Goal: Transaction & Acquisition: Purchase product/service

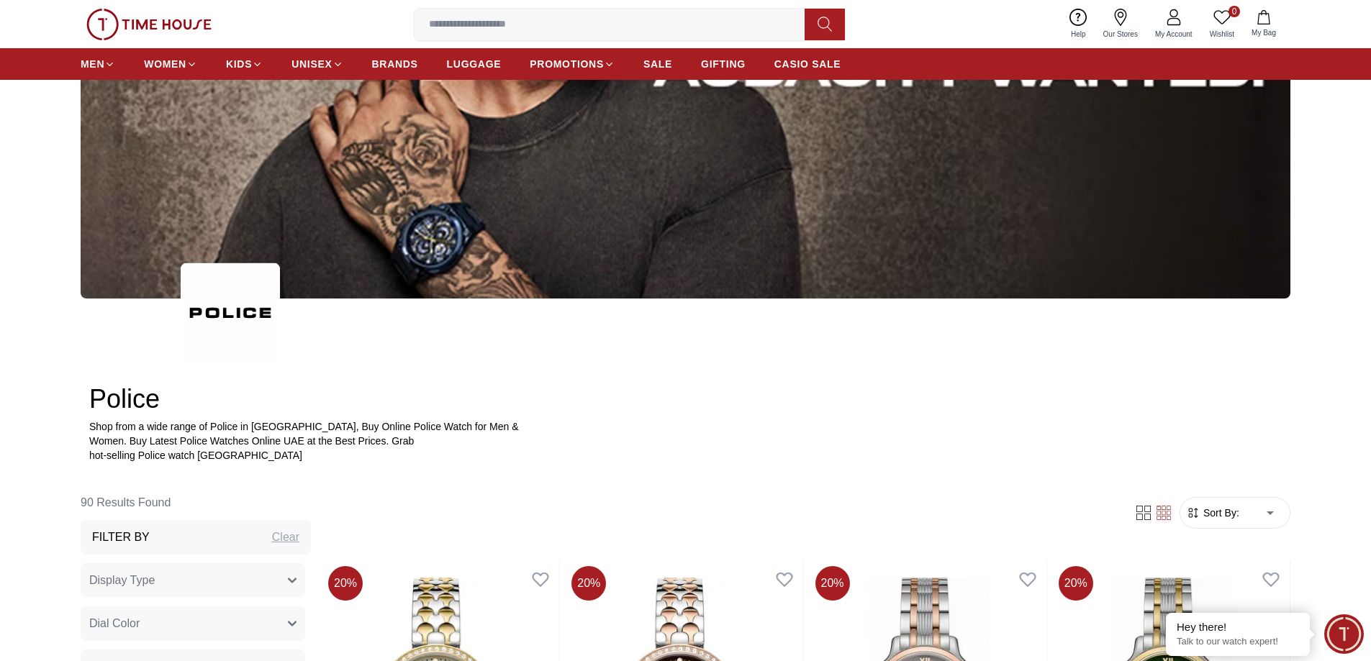
scroll to position [288, 0]
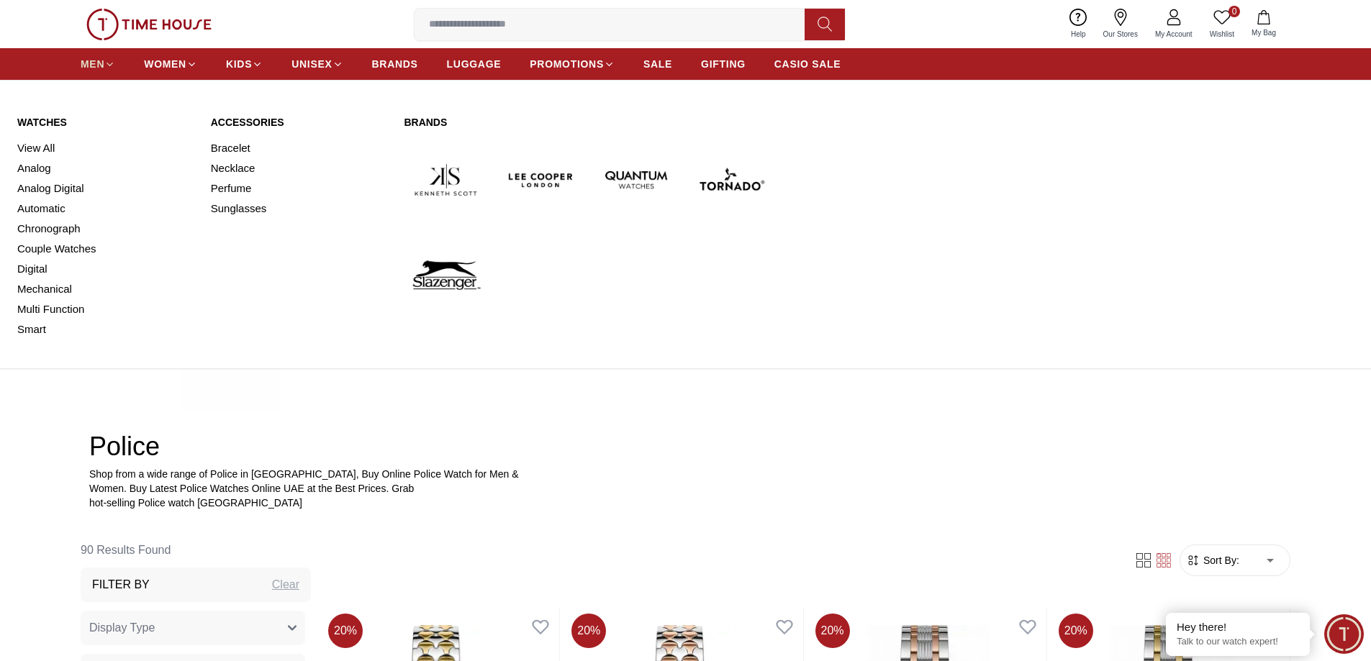
click at [99, 63] on span "MEN" at bounding box center [93, 64] width 24 height 14
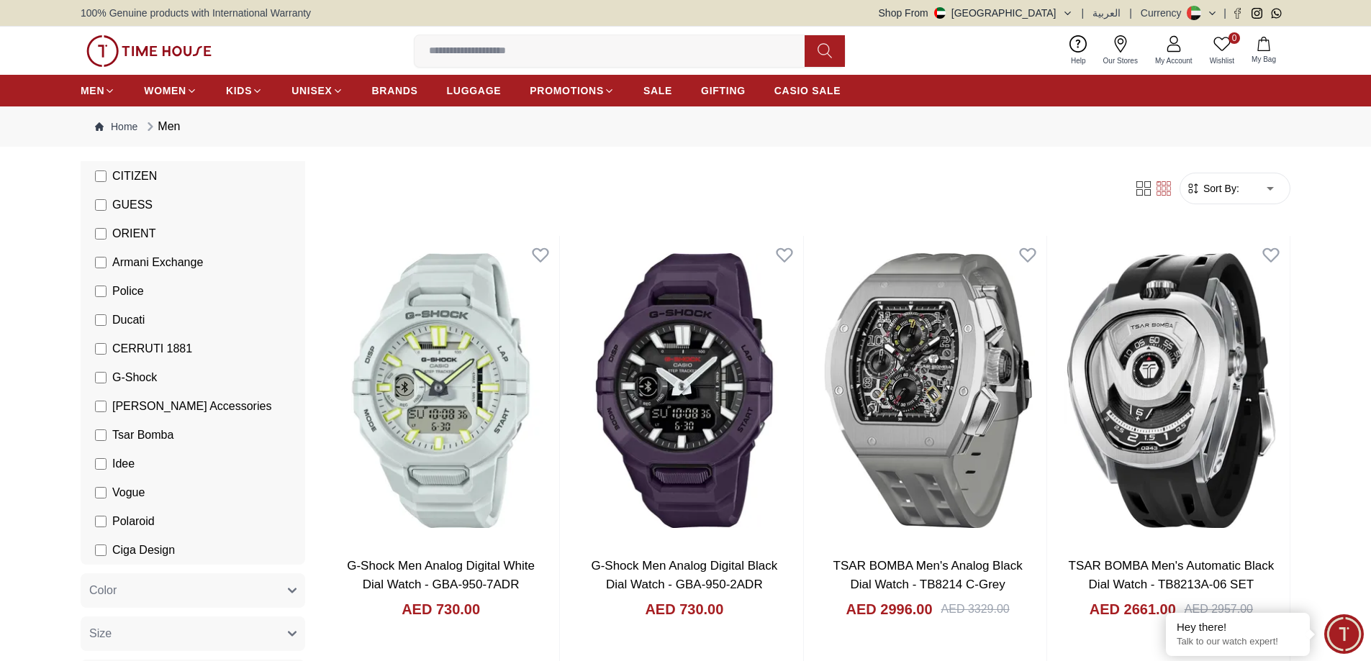
scroll to position [360, 0]
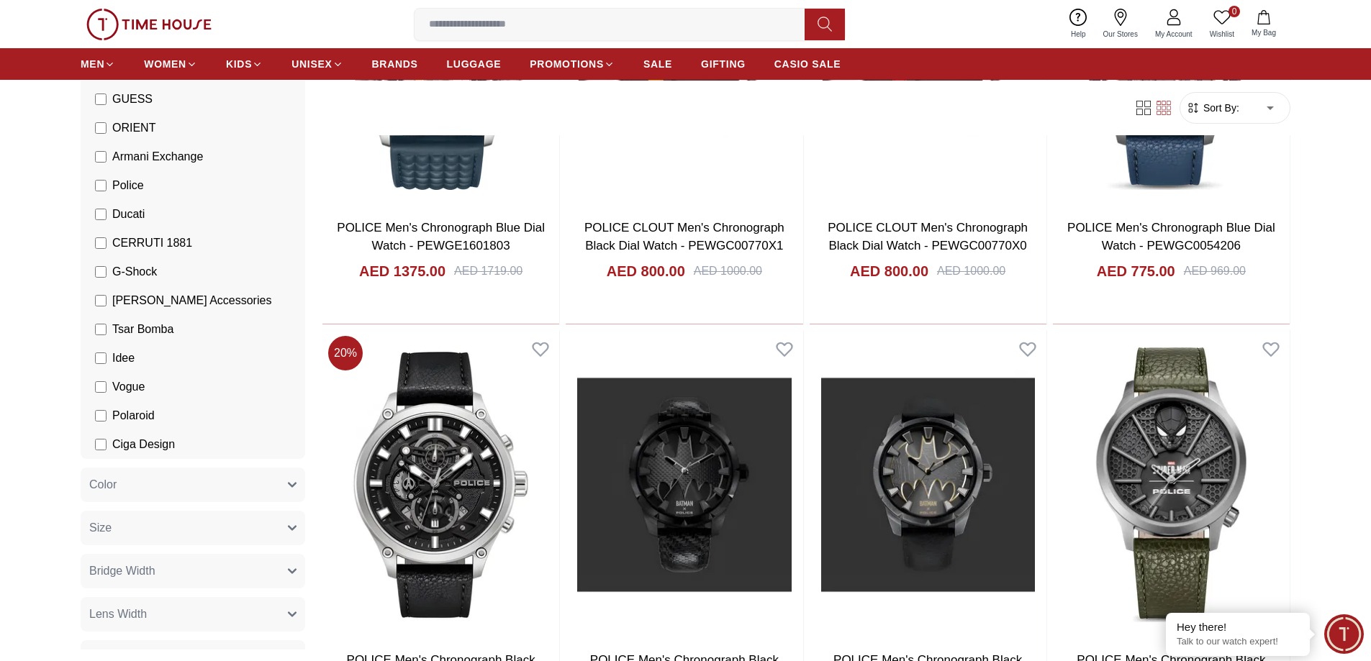
scroll to position [1655, 0]
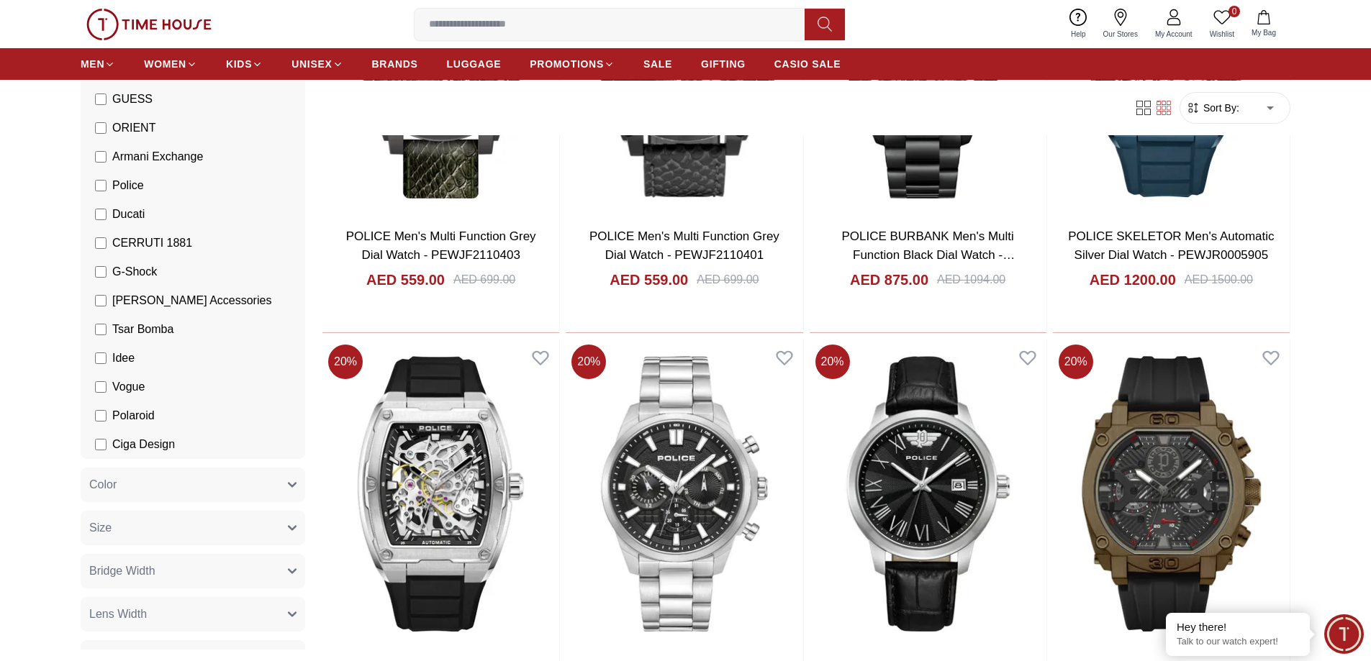
scroll to position [3887, 0]
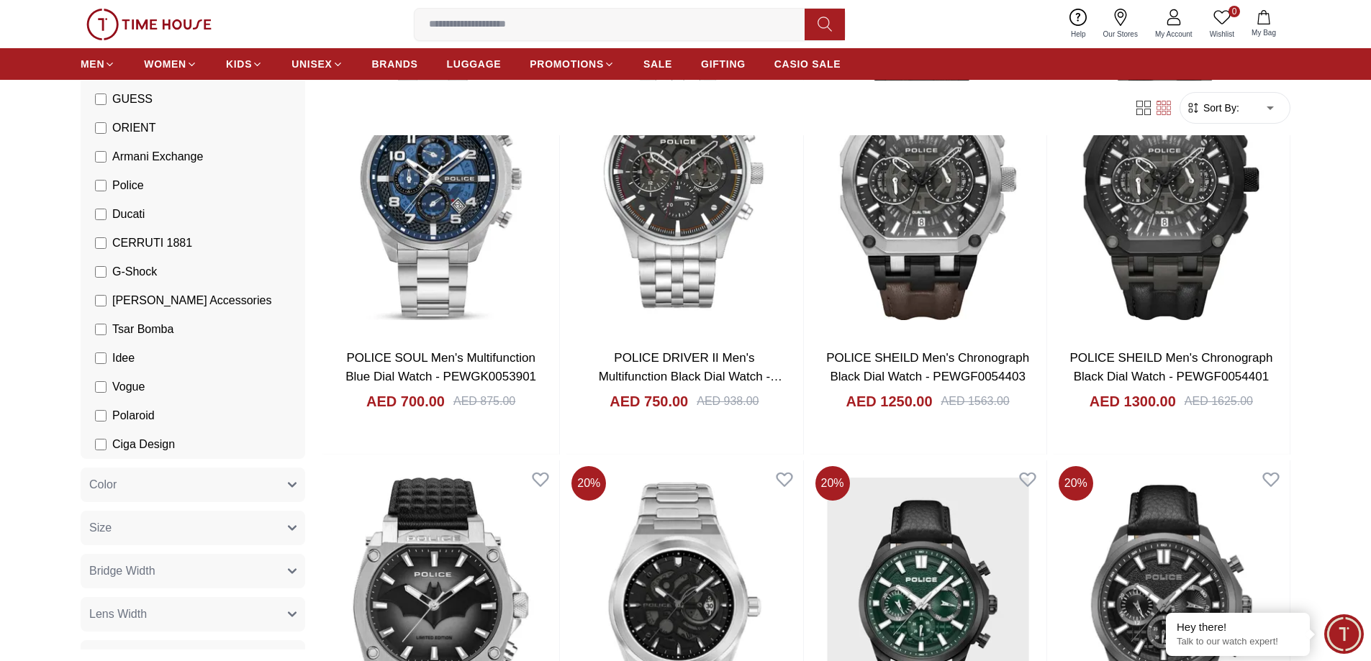
scroll to position [5182, 0]
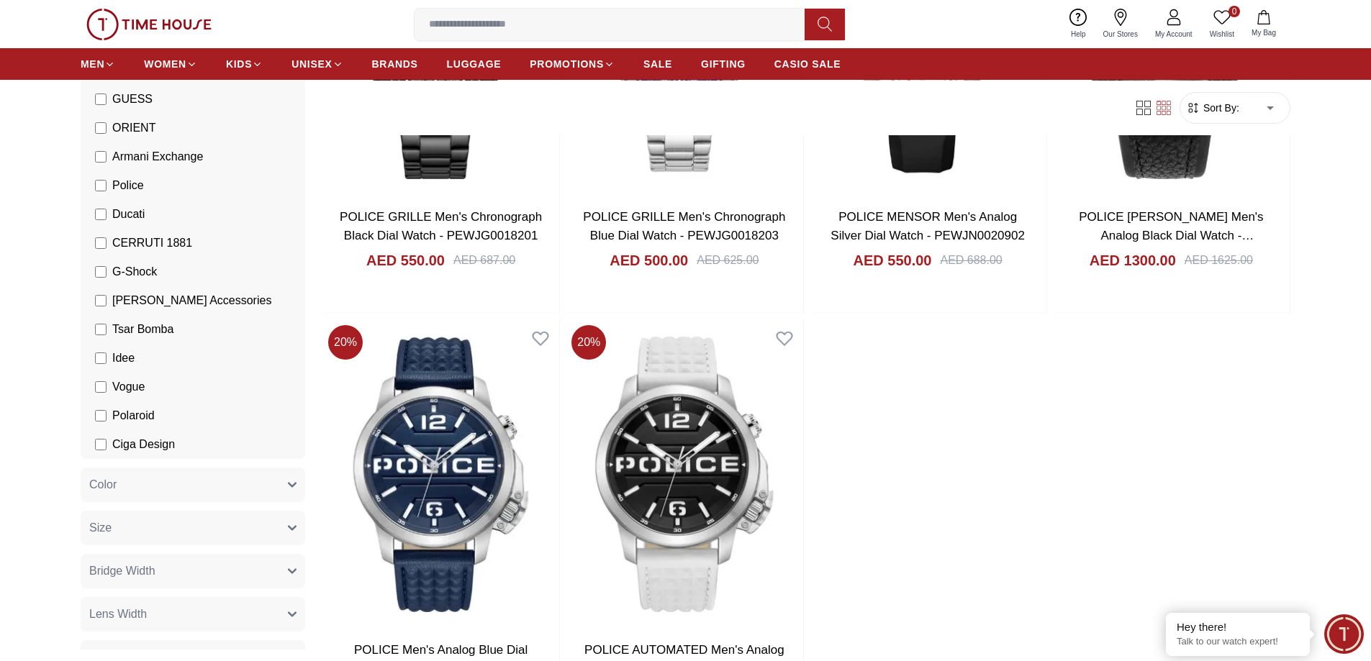
scroll to position [6910, 0]
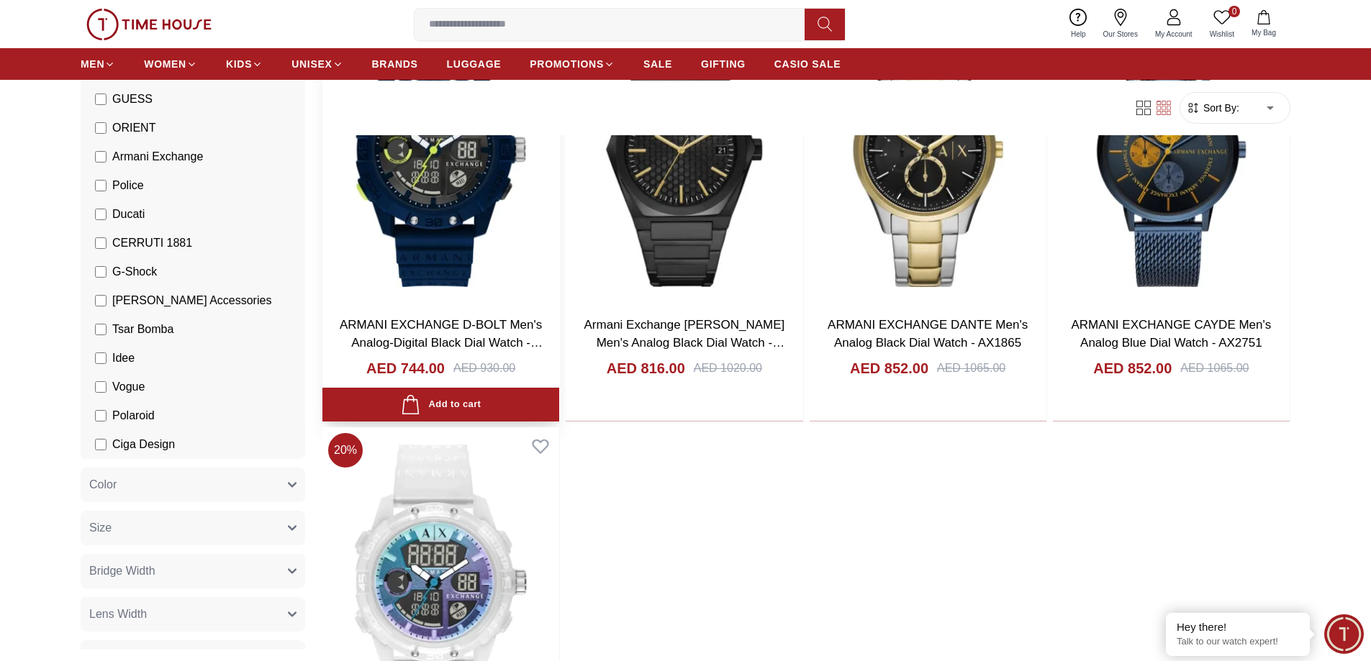
scroll to position [792, 0]
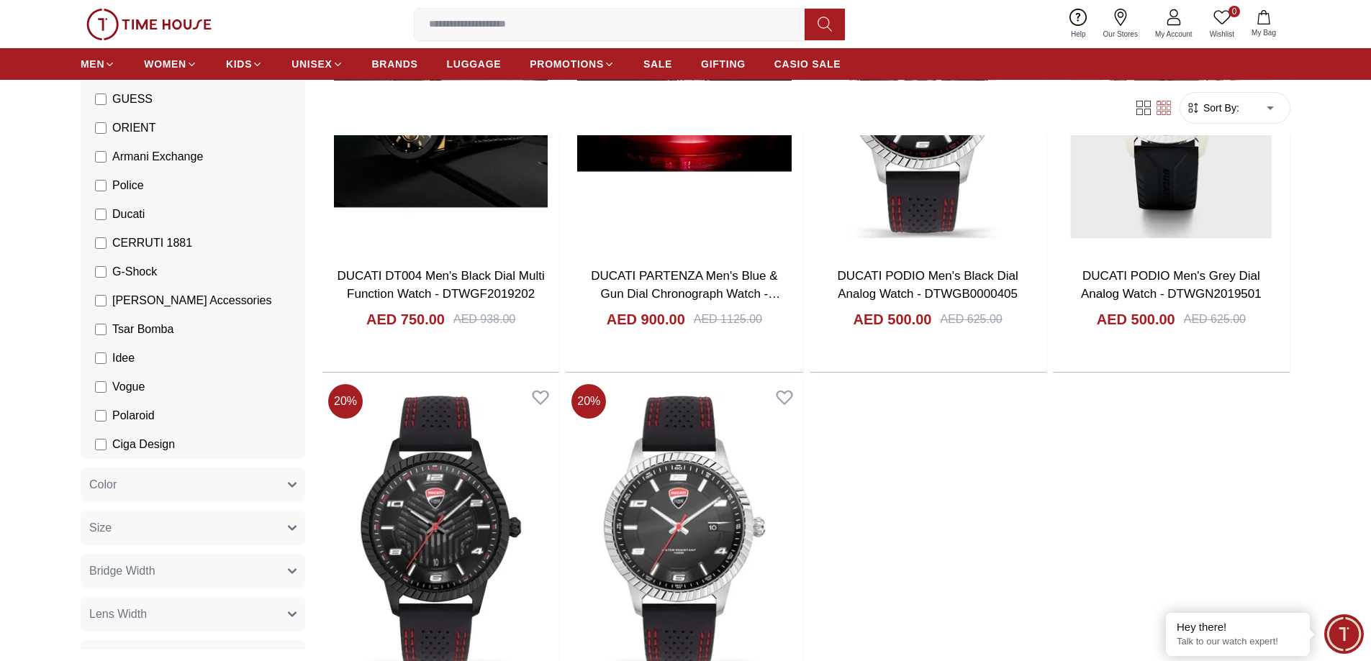
scroll to position [864, 0]
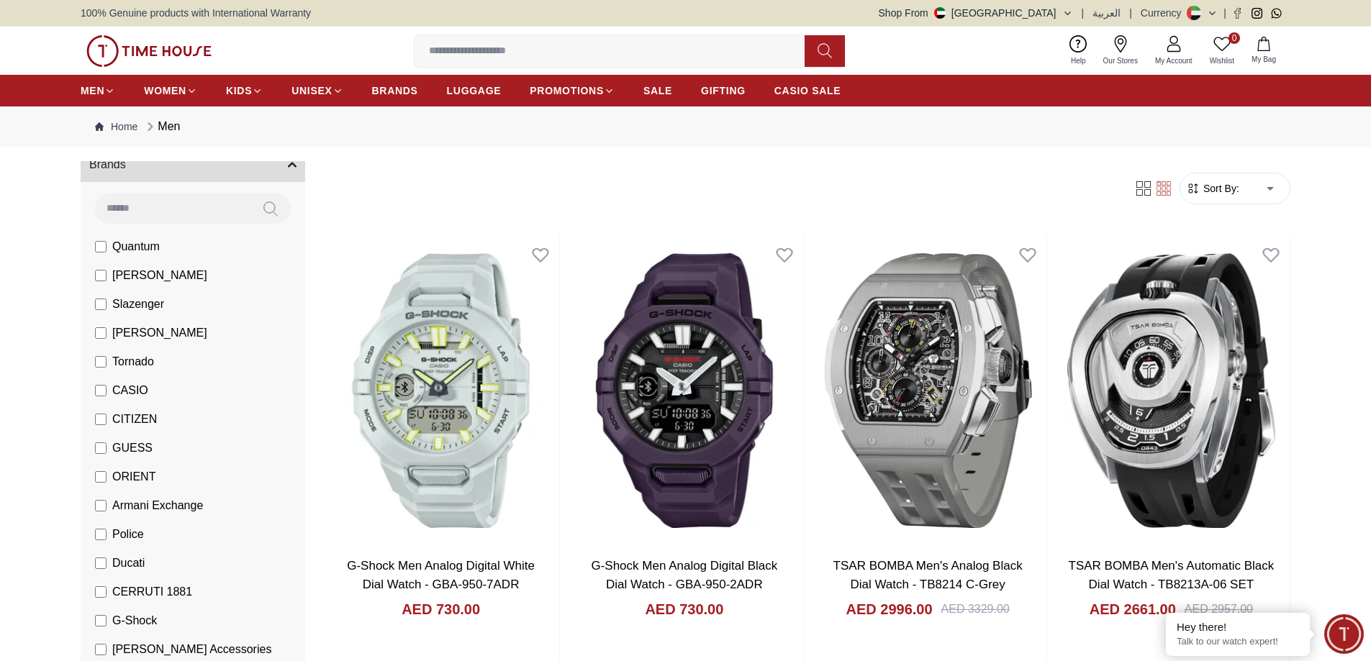
scroll to position [72, 0]
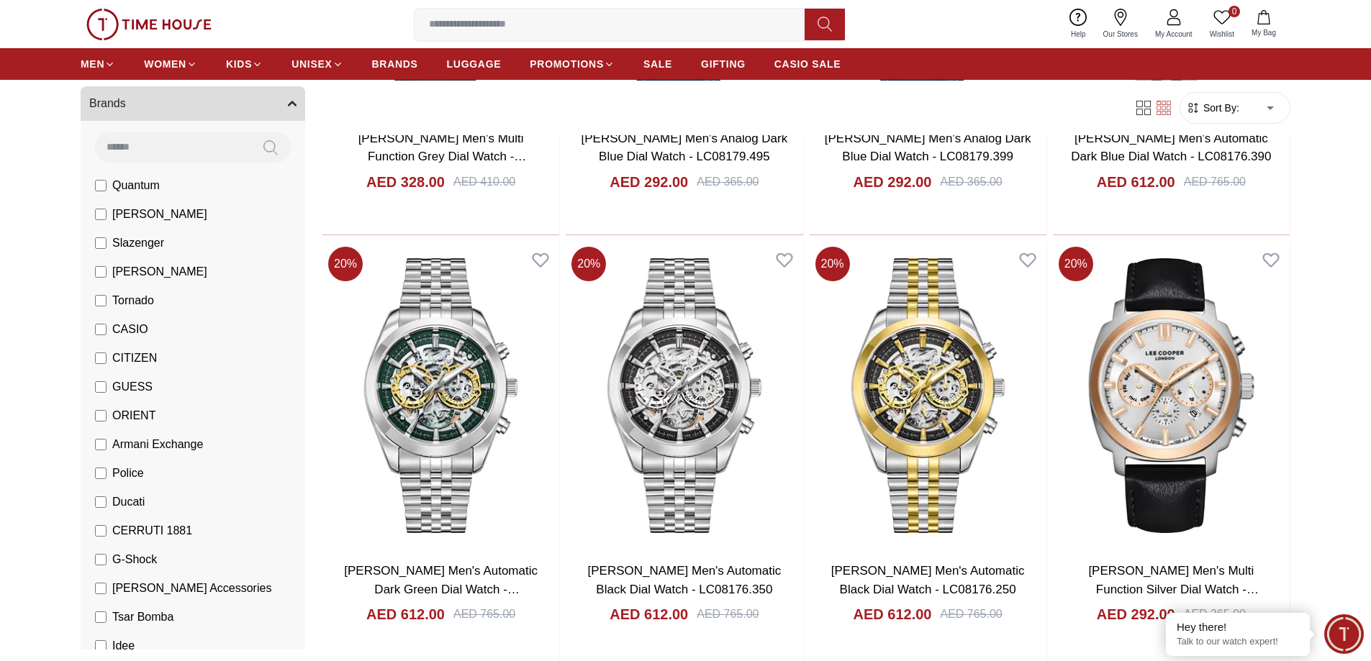
scroll to position [1727, 0]
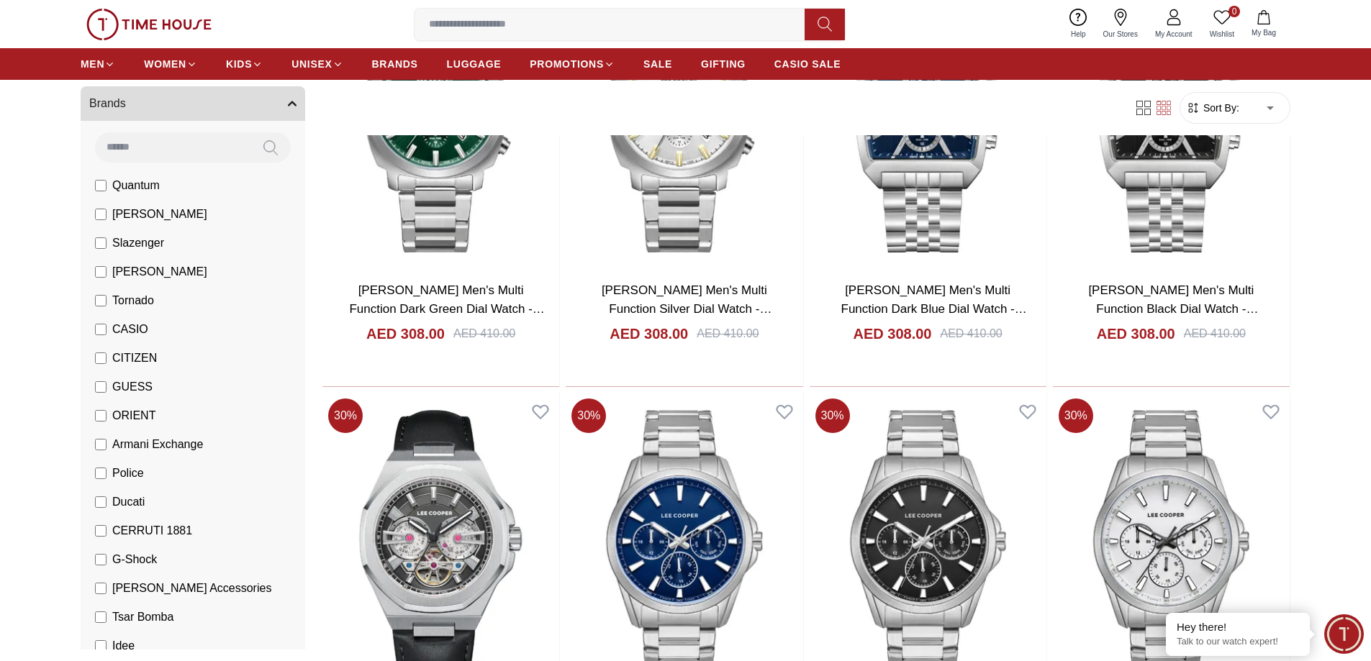
scroll to position [4031, 0]
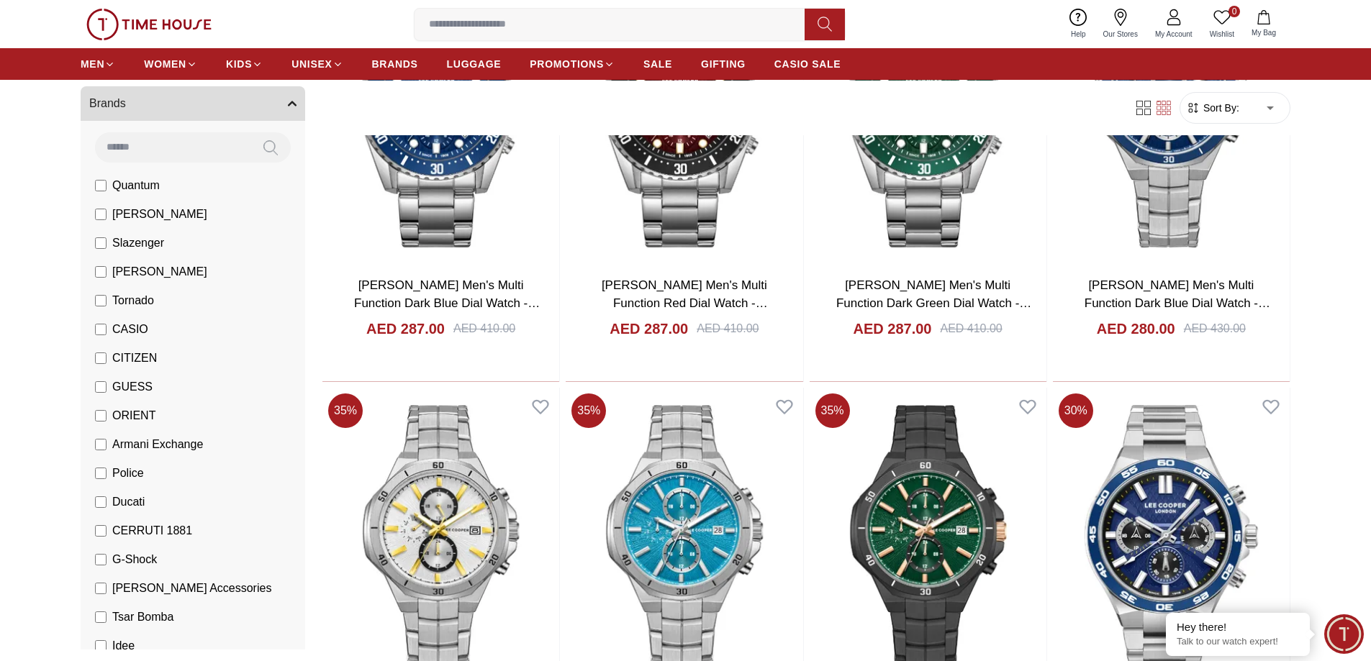
scroll to position [4678, 0]
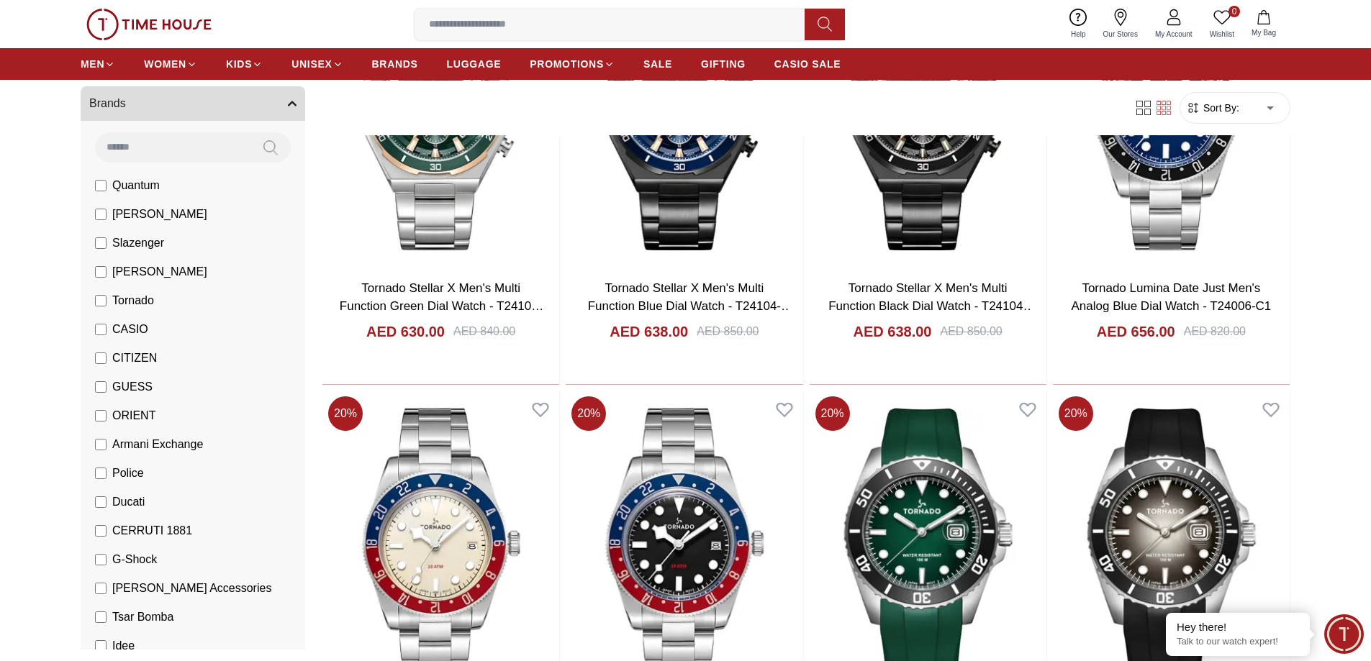
scroll to position [2447, 0]
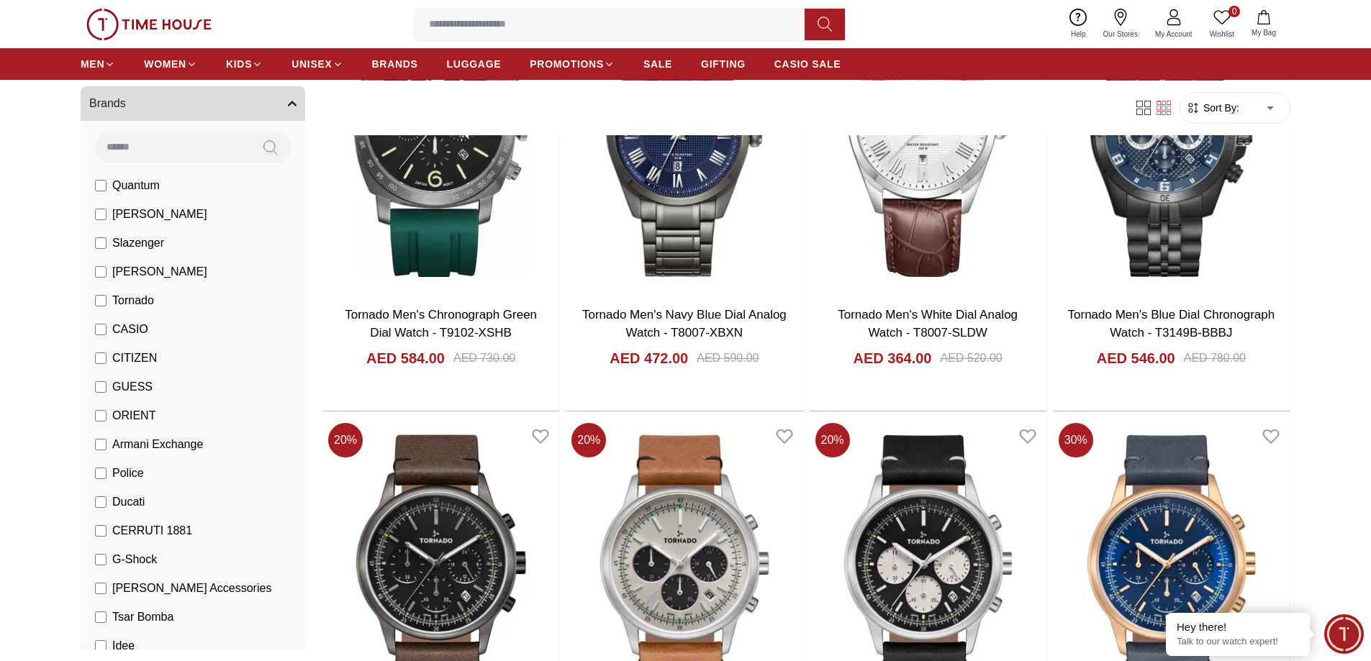
scroll to position [4175, 0]
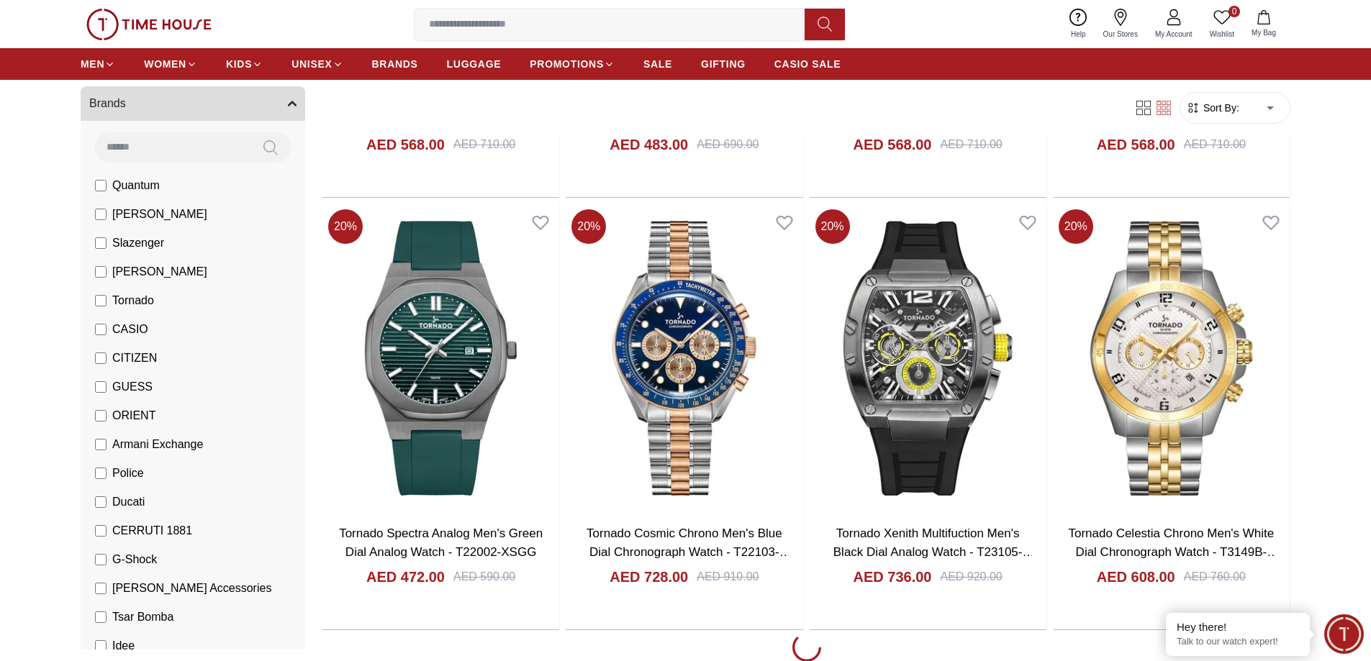
scroll to position [8421, 0]
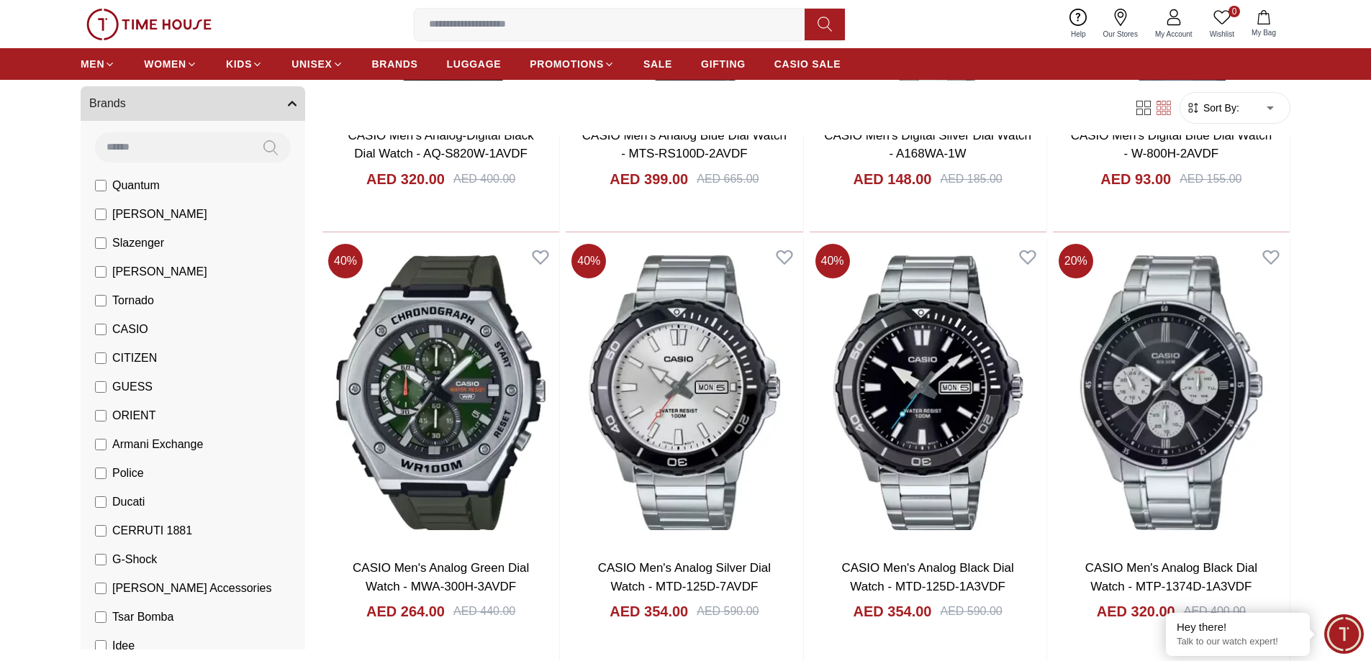
scroll to position [936, 0]
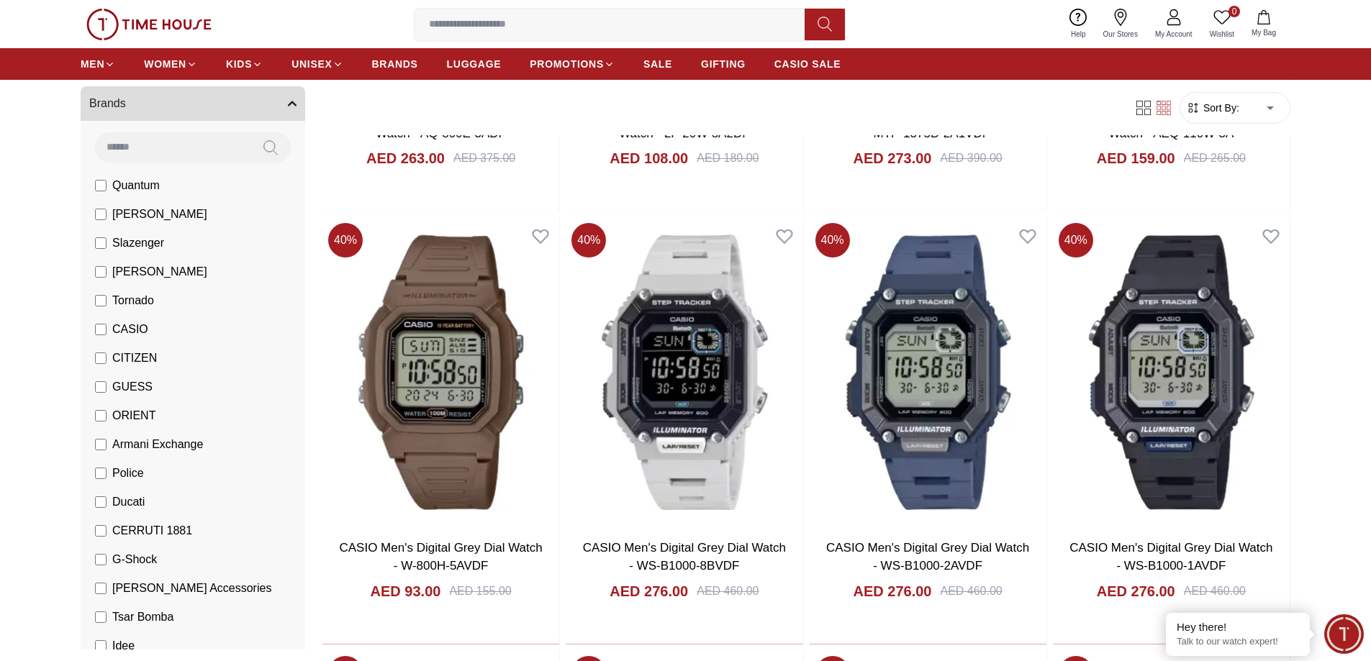
scroll to position [3311, 0]
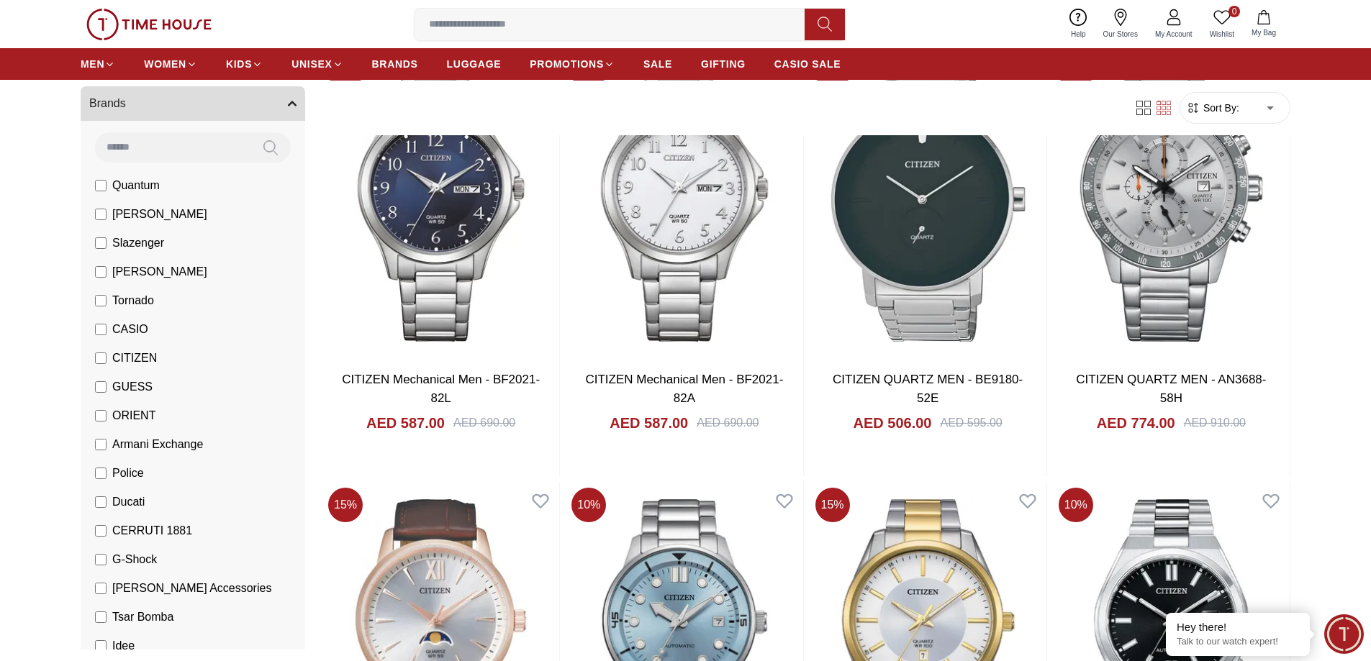
scroll to position [1008, 0]
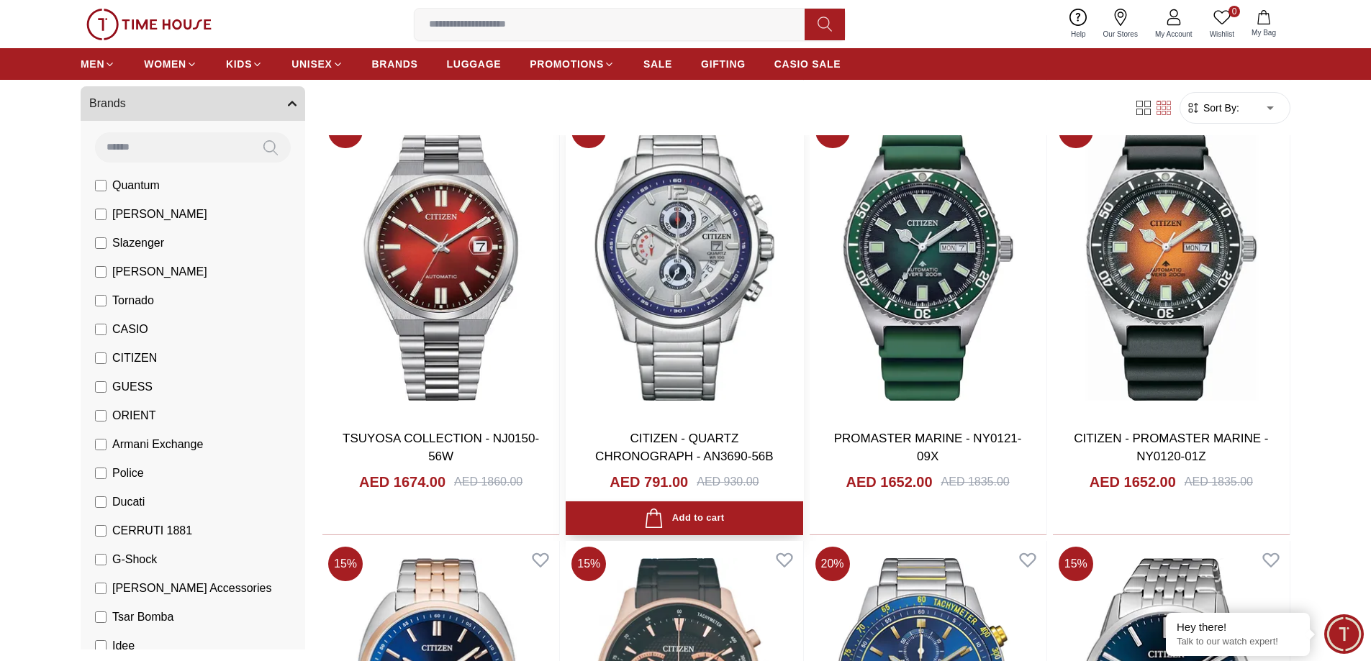
scroll to position [3599, 0]
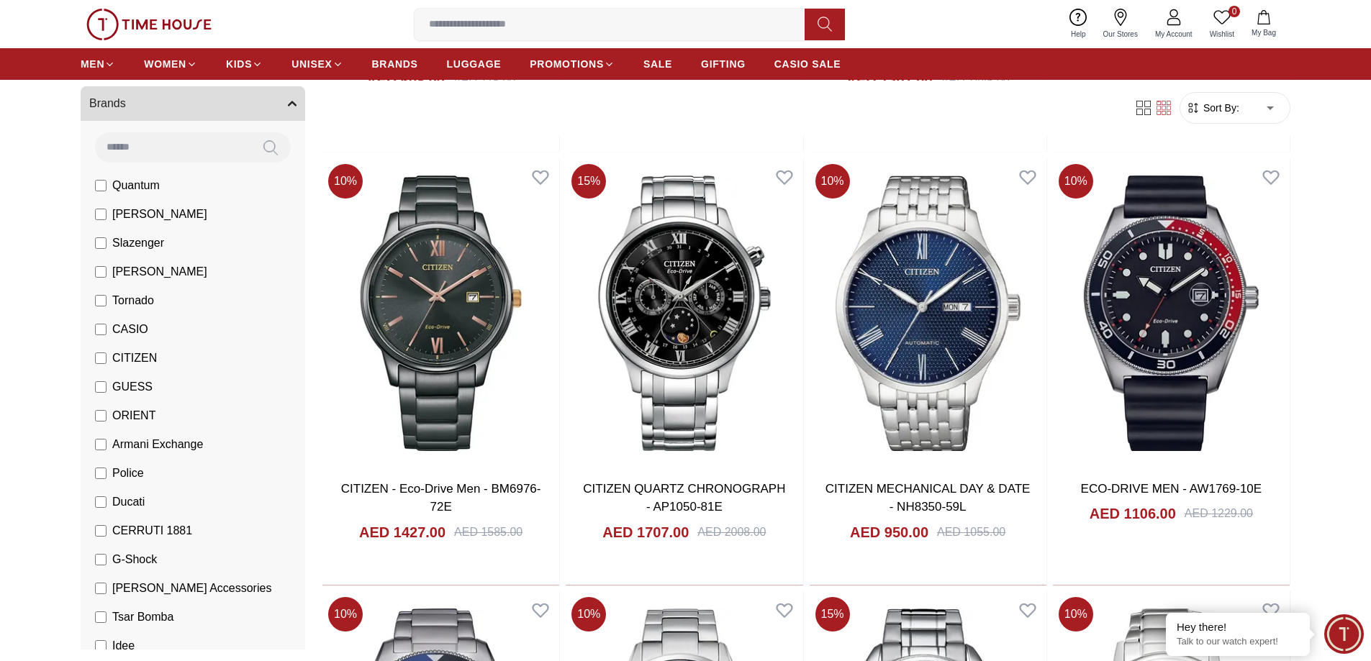
scroll to position [4822, 0]
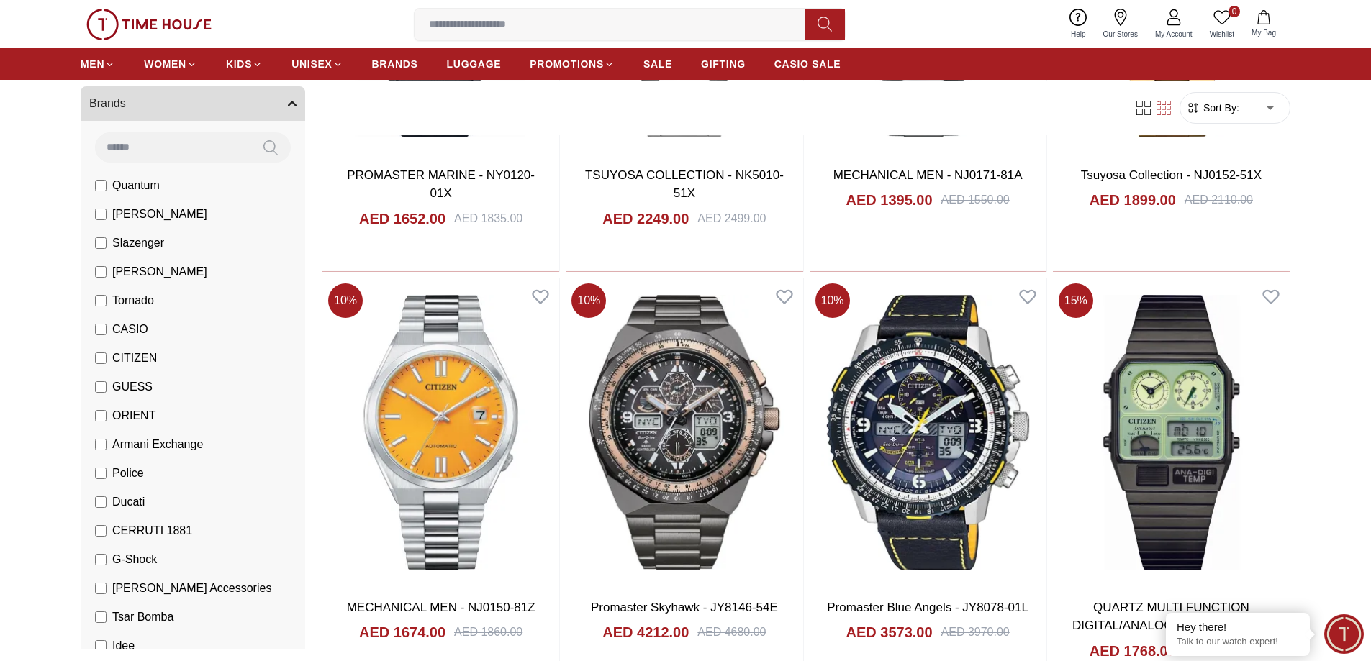
scroll to position [9069, 0]
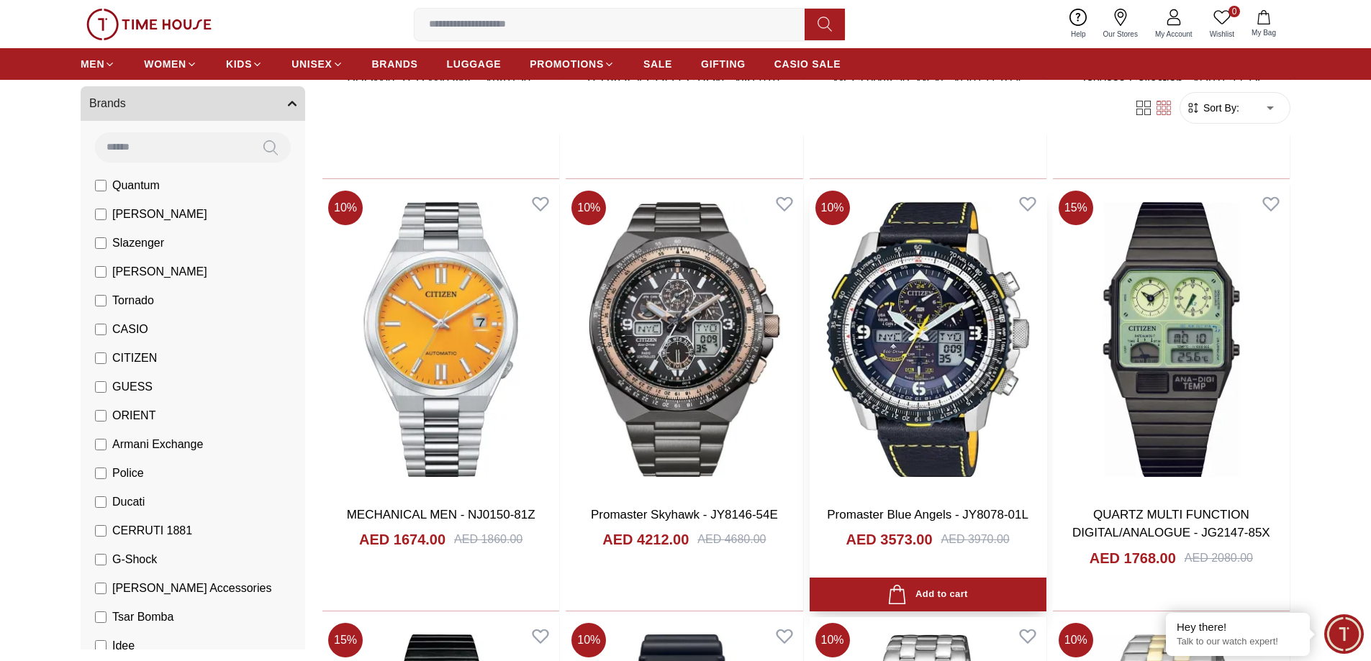
click at [879, 250] on img at bounding box center [928, 339] width 237 height 309
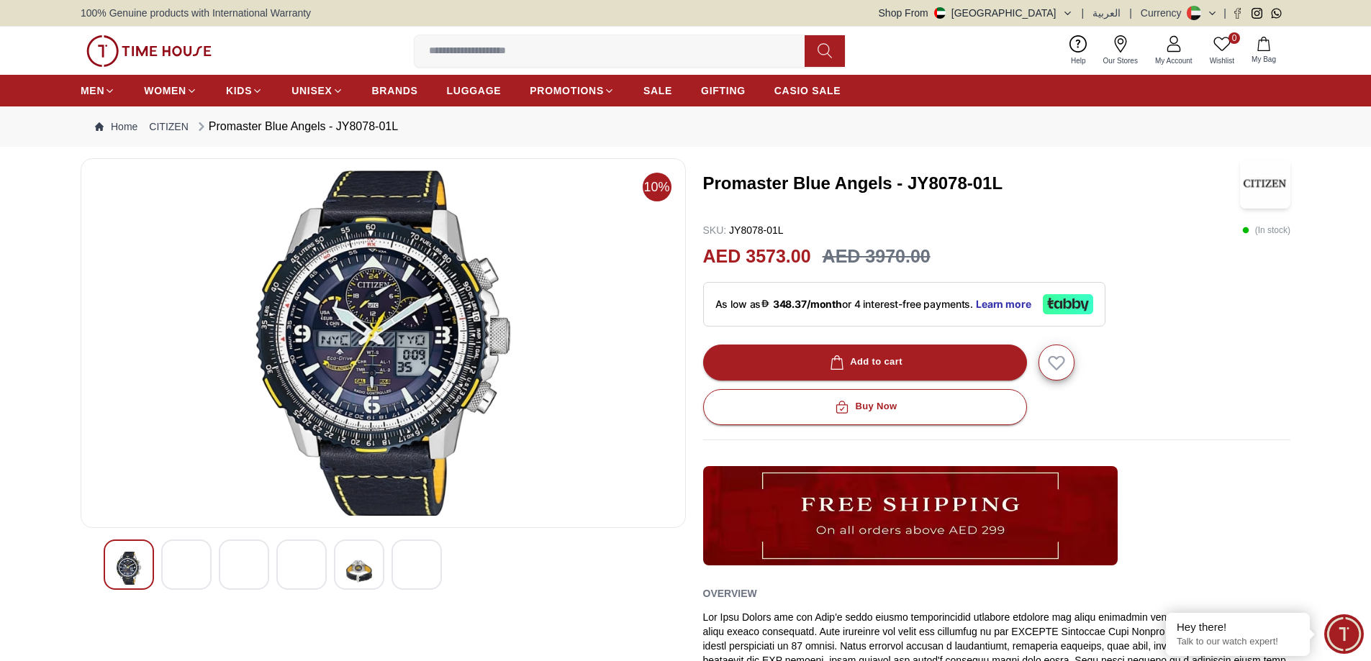
click at [189, 577] on img at bounding box center [186, 571] width 26 height 39
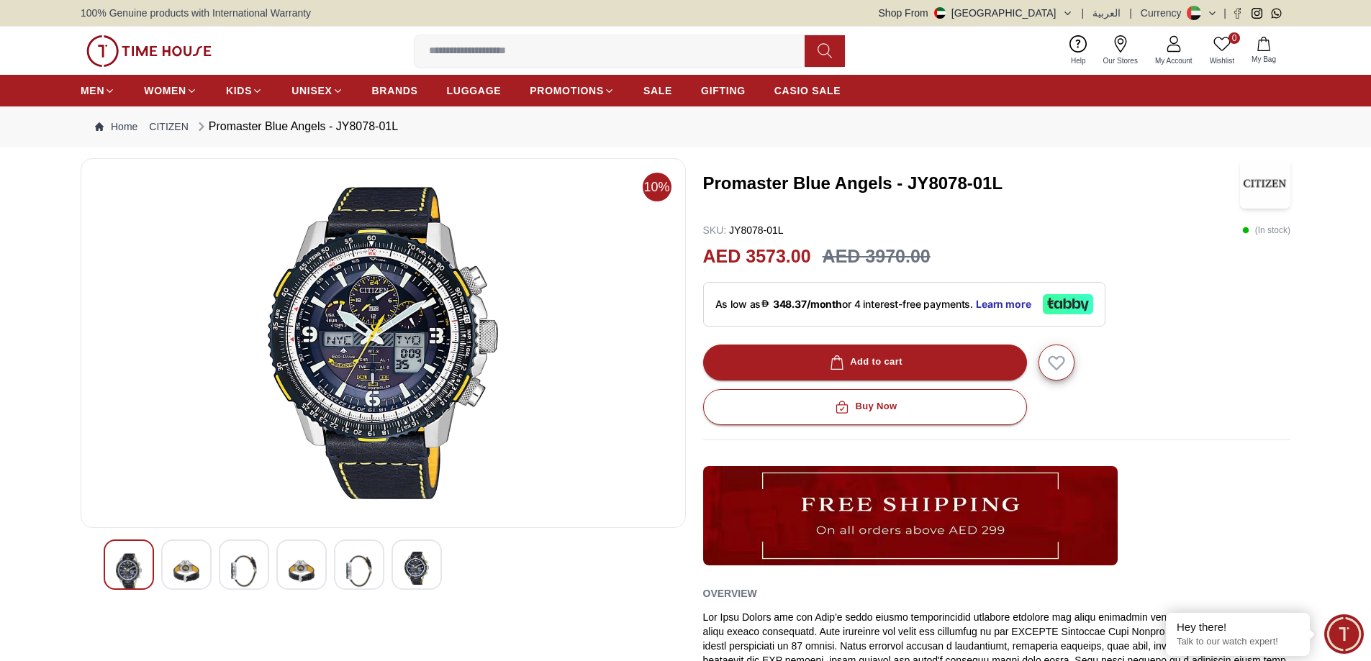
click at [226, 581] on div at bounding box center [244, 565] width 50 height 50
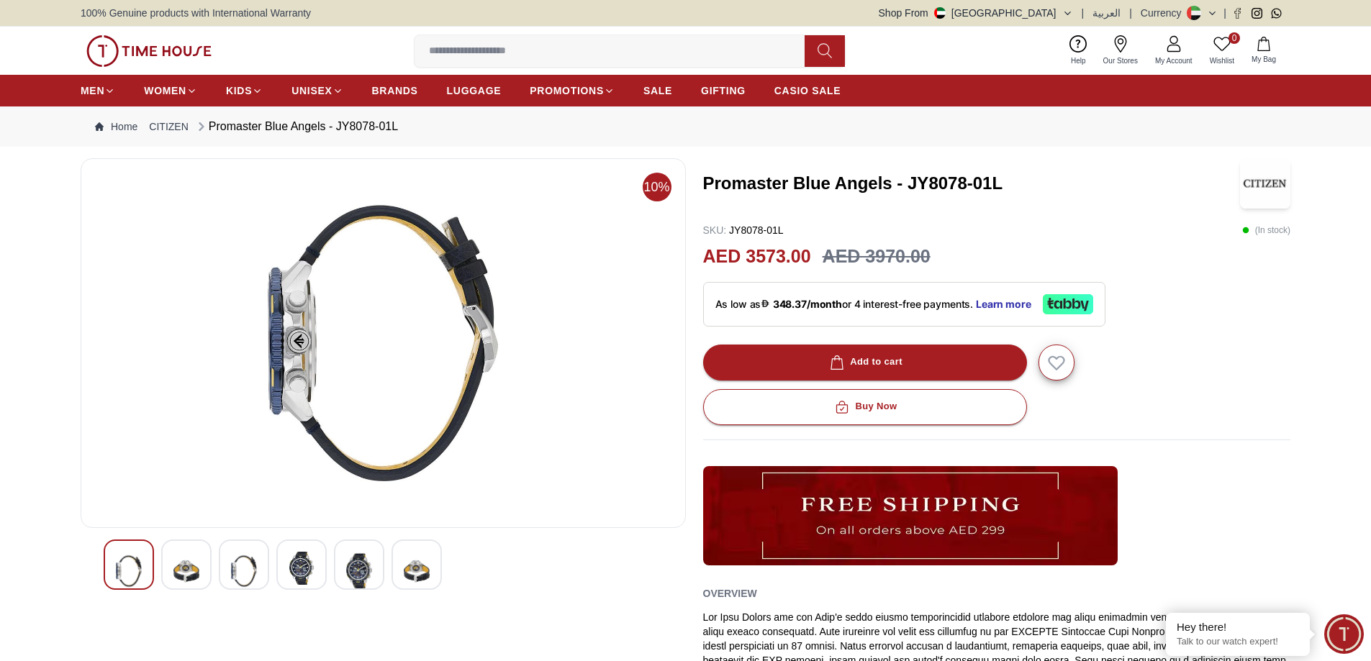
click at [289, 574] on img at bounding box center [302, 568] width 26 height 33
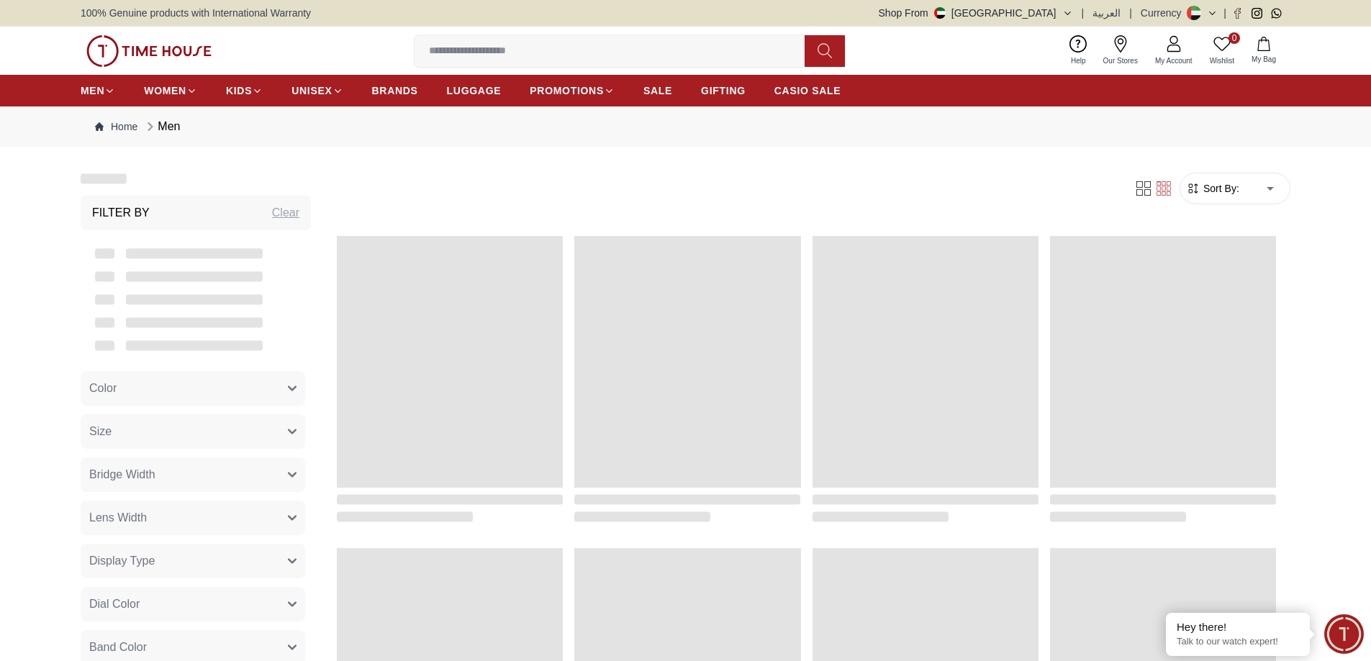
scroll to position [1378, 0]
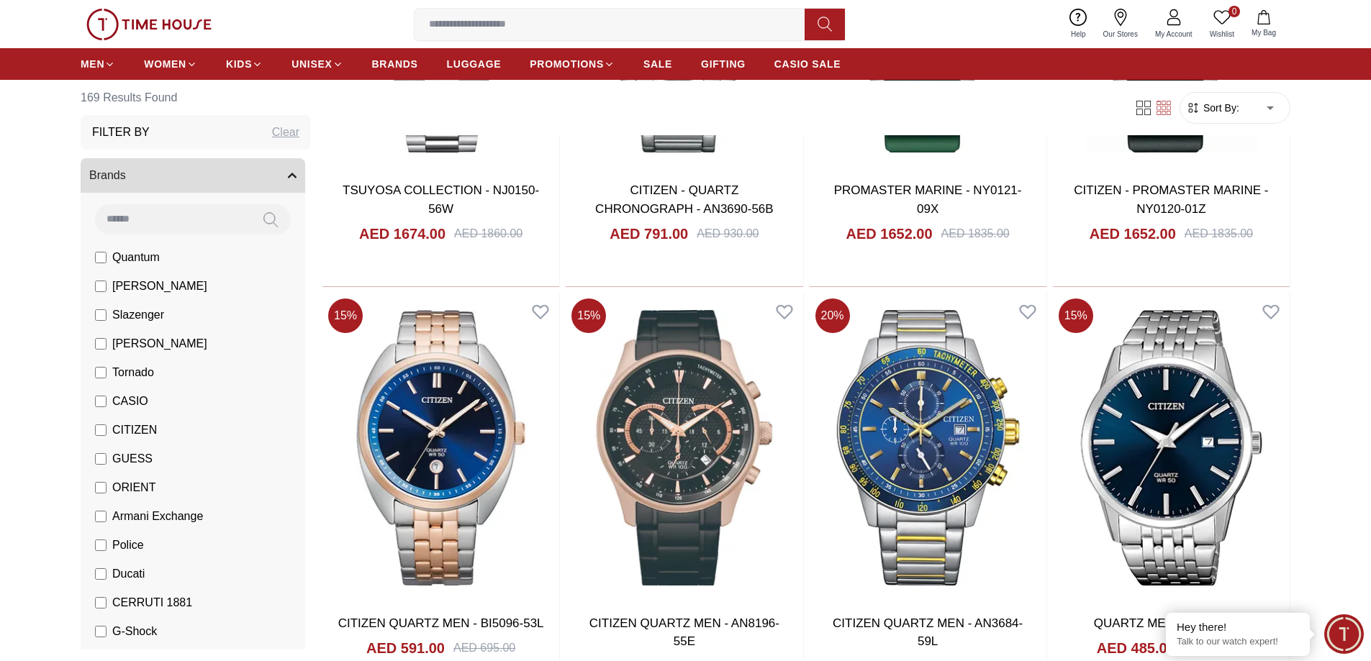
scroll to position [3825, 0]
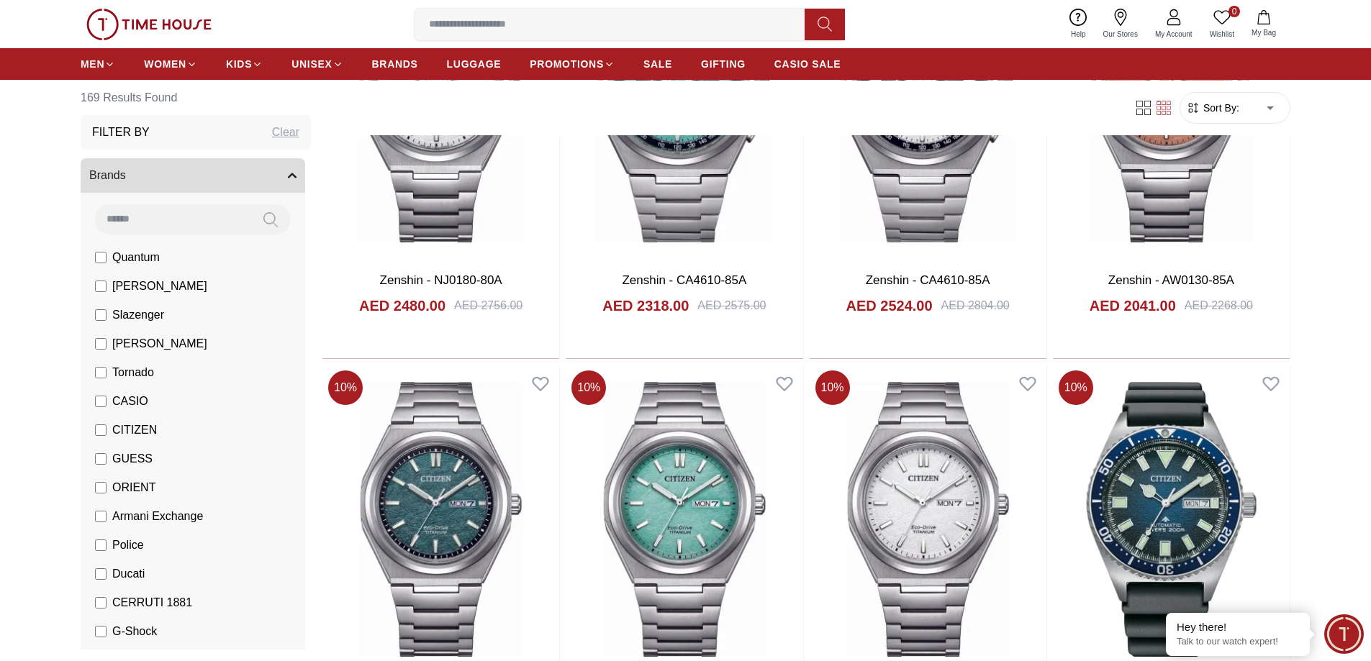
scroll to position [8359, 0]
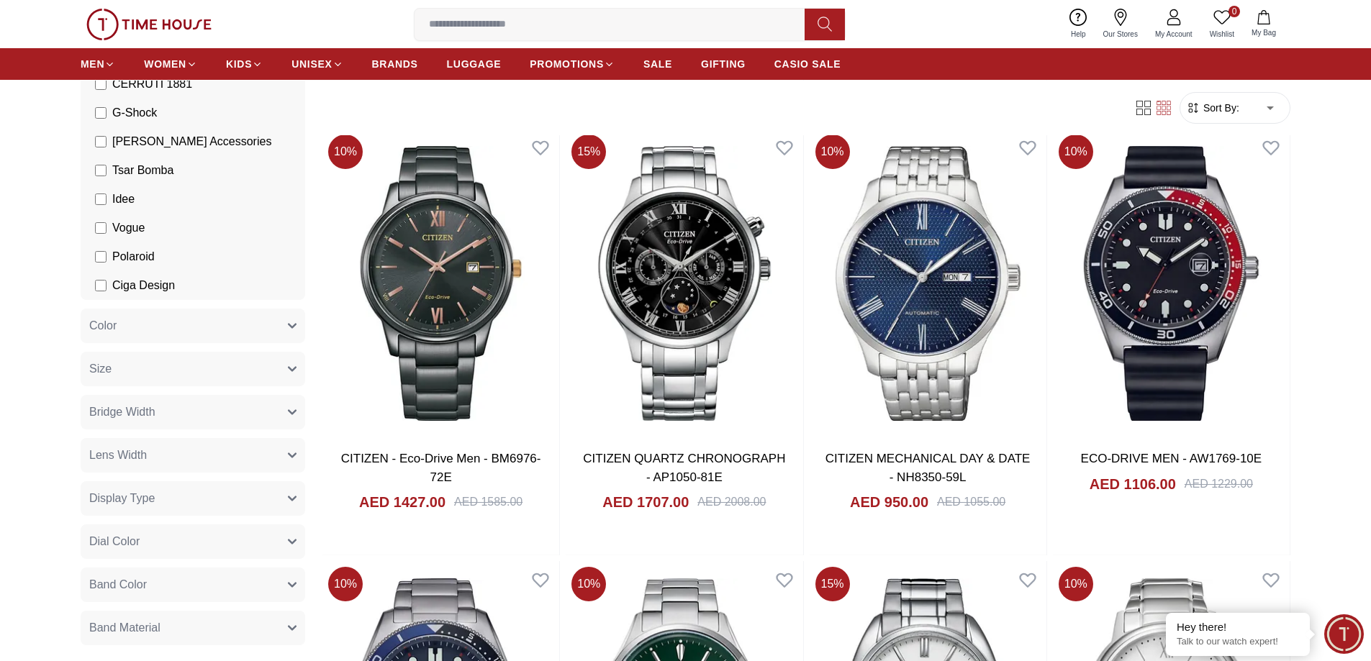
scroll to position [648, 0]
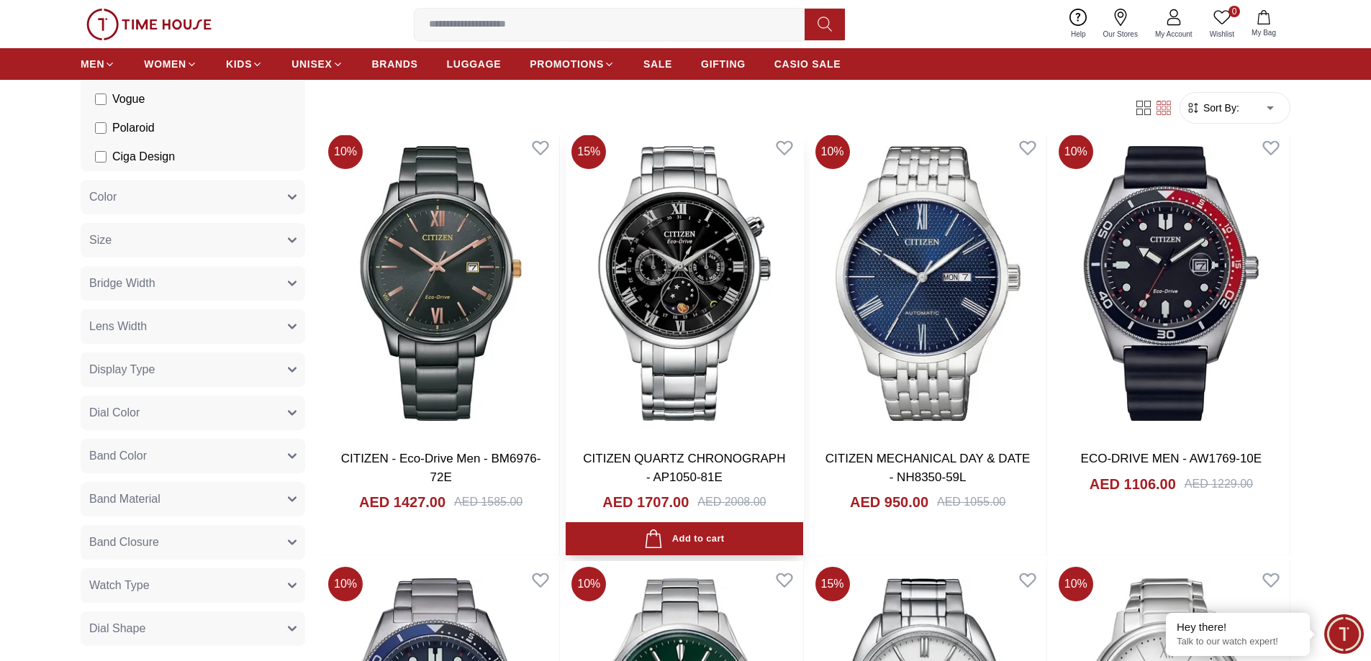
click at [668, 325] on img at bounding box center [684, 283] width 237 height 309
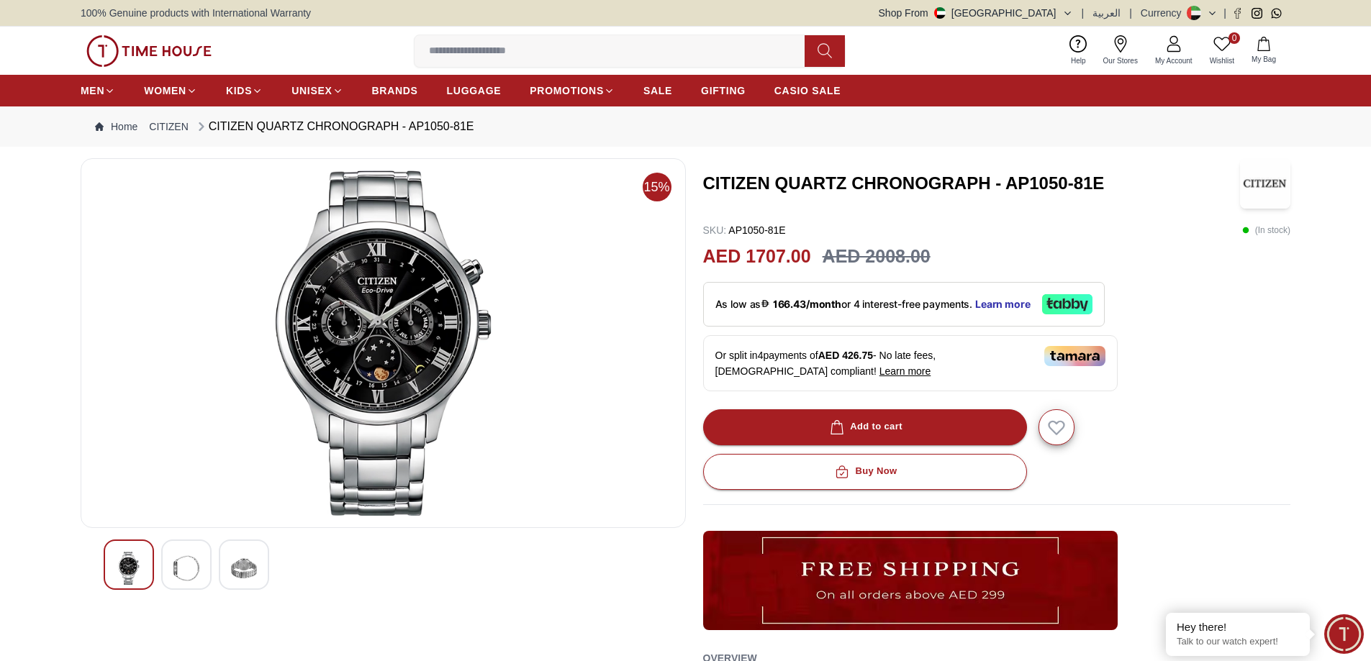
click at [178, 564] on img at bounding box center [186, 568] width 26 height 33
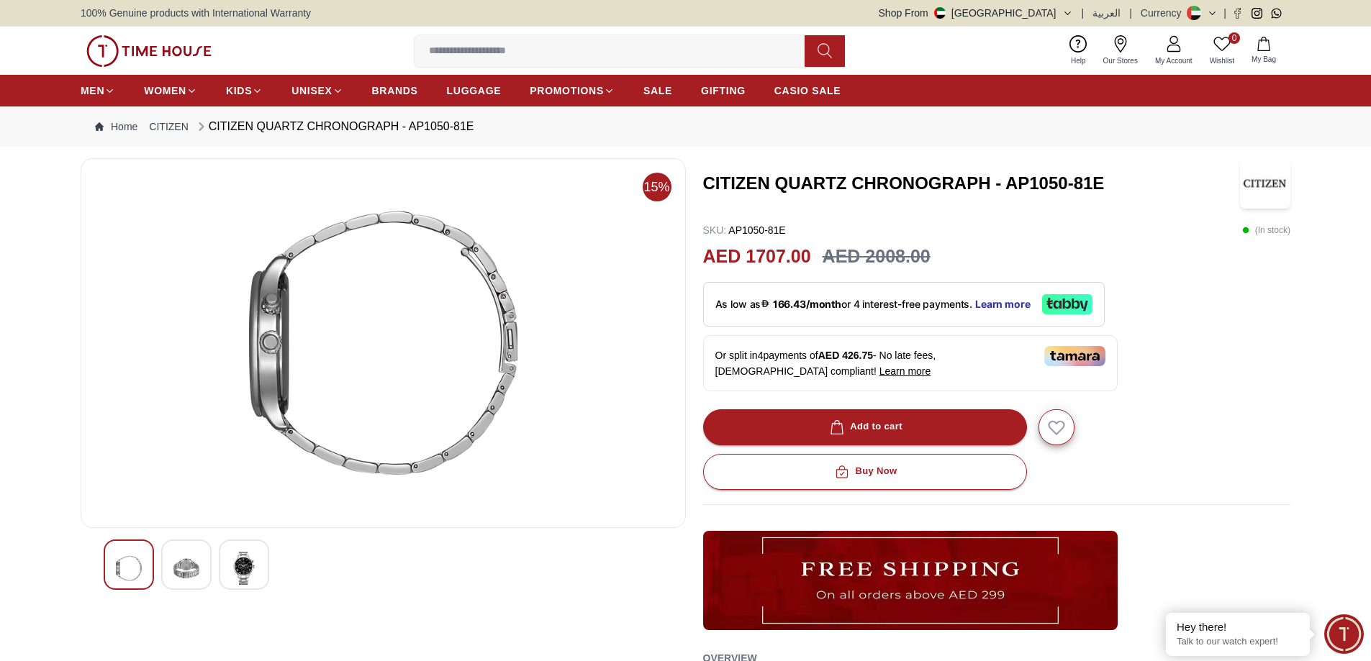
click at [240, 558] on img at bounding box center [244, 568] width 26 height 33
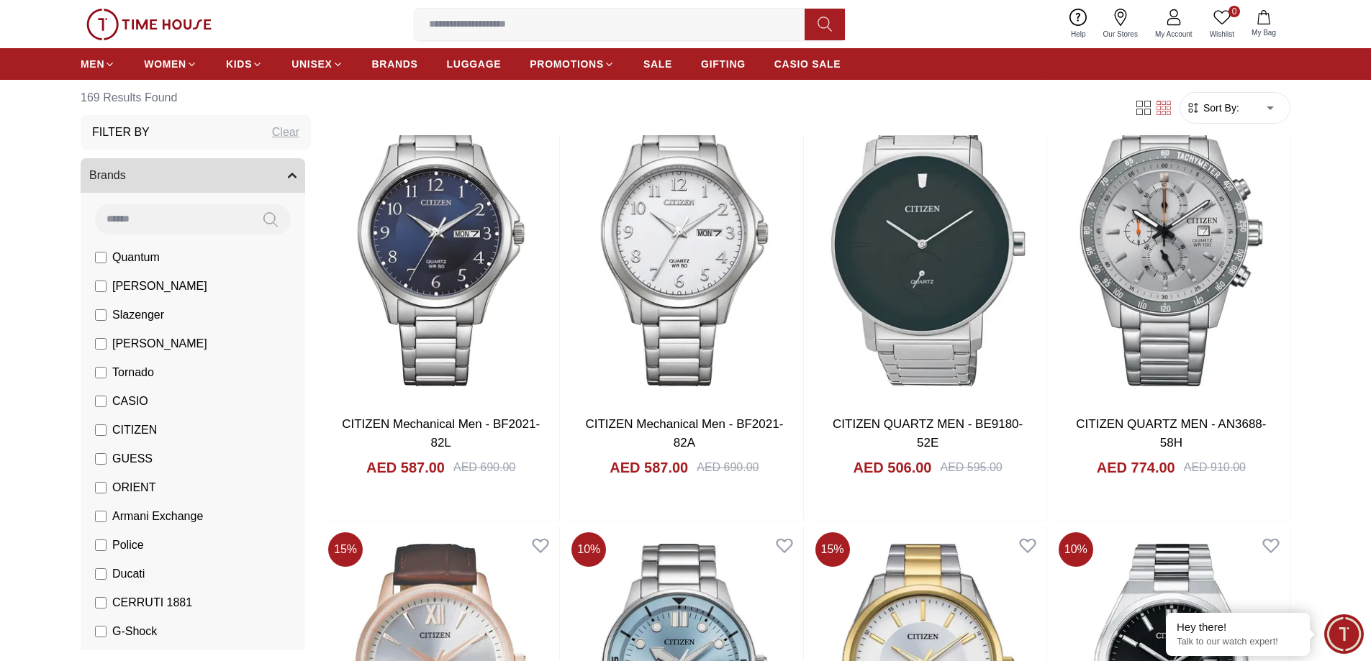
scroll to position [1440, 0]
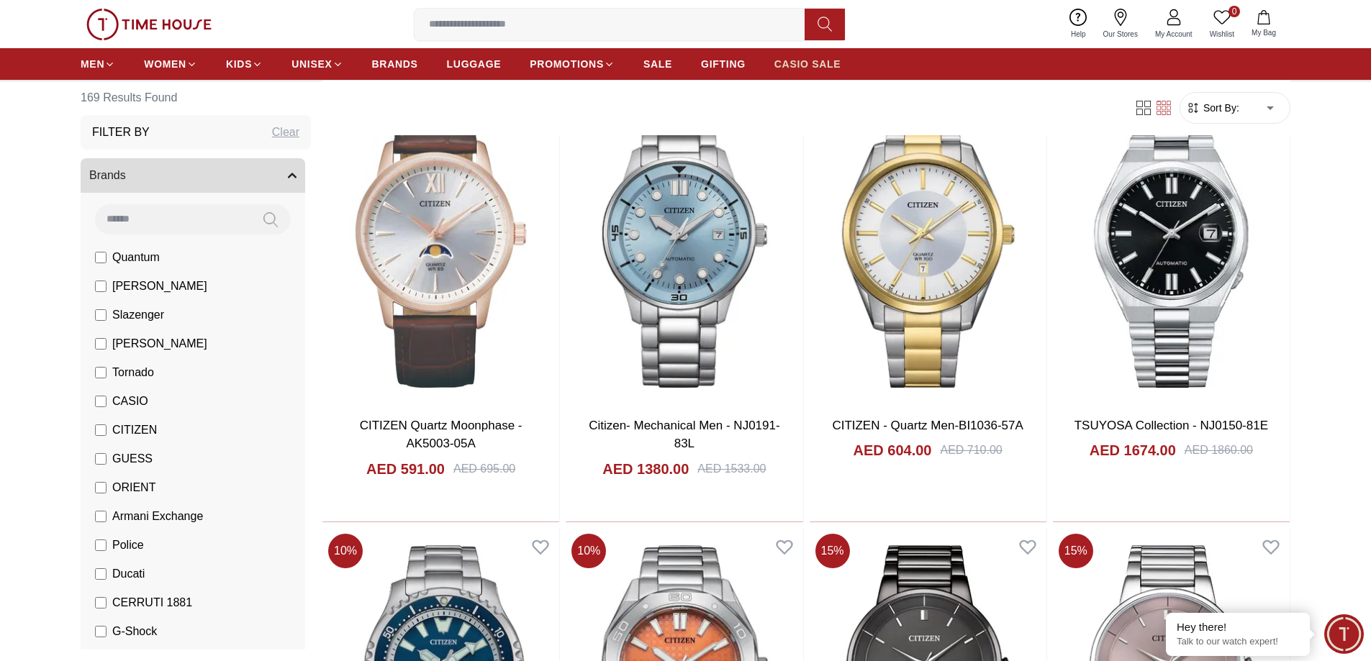
click at [813, 57] on span "CASIO SALE" at bounding box center [807, 64] width 67 height 14
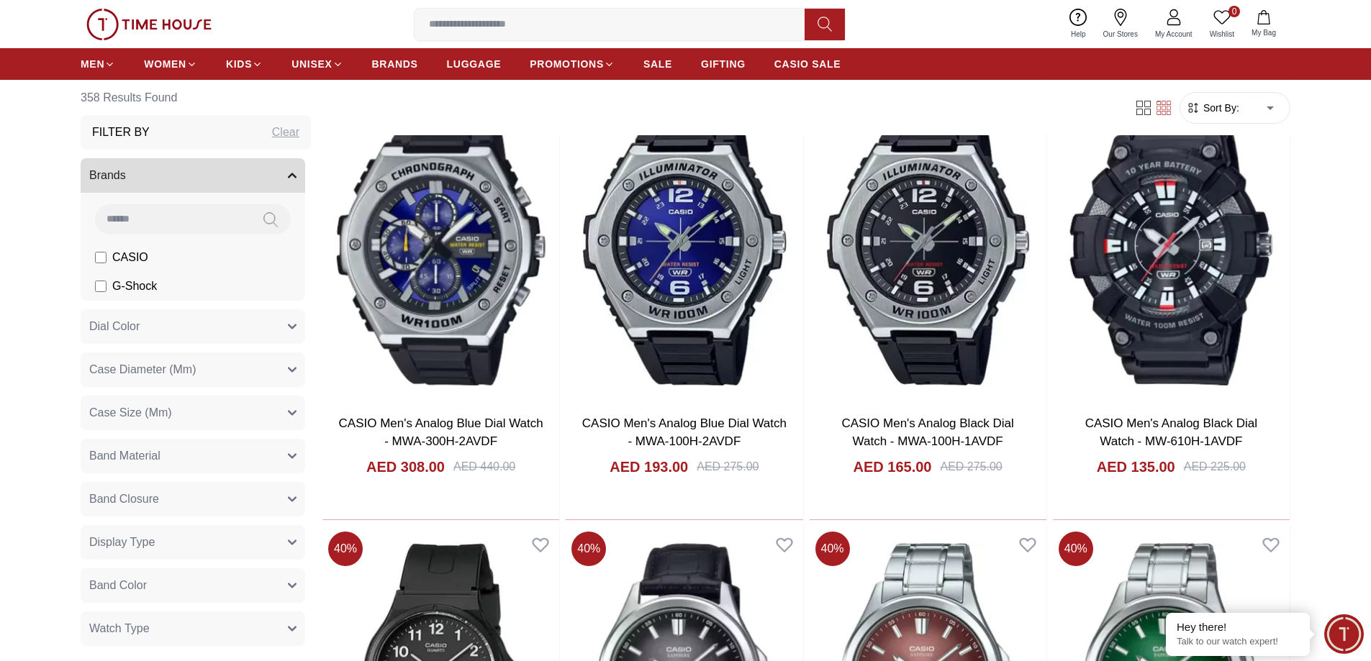
scroll to position [8236, 0]
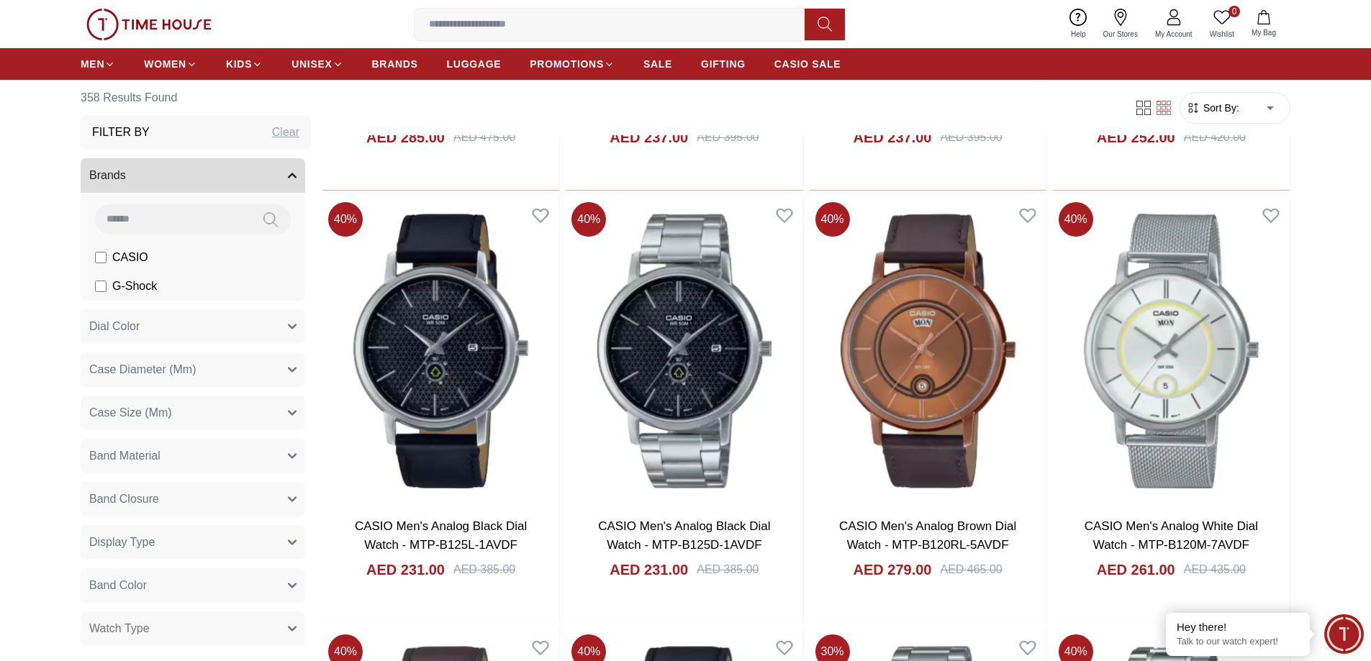
scroll to position [10539, 0]
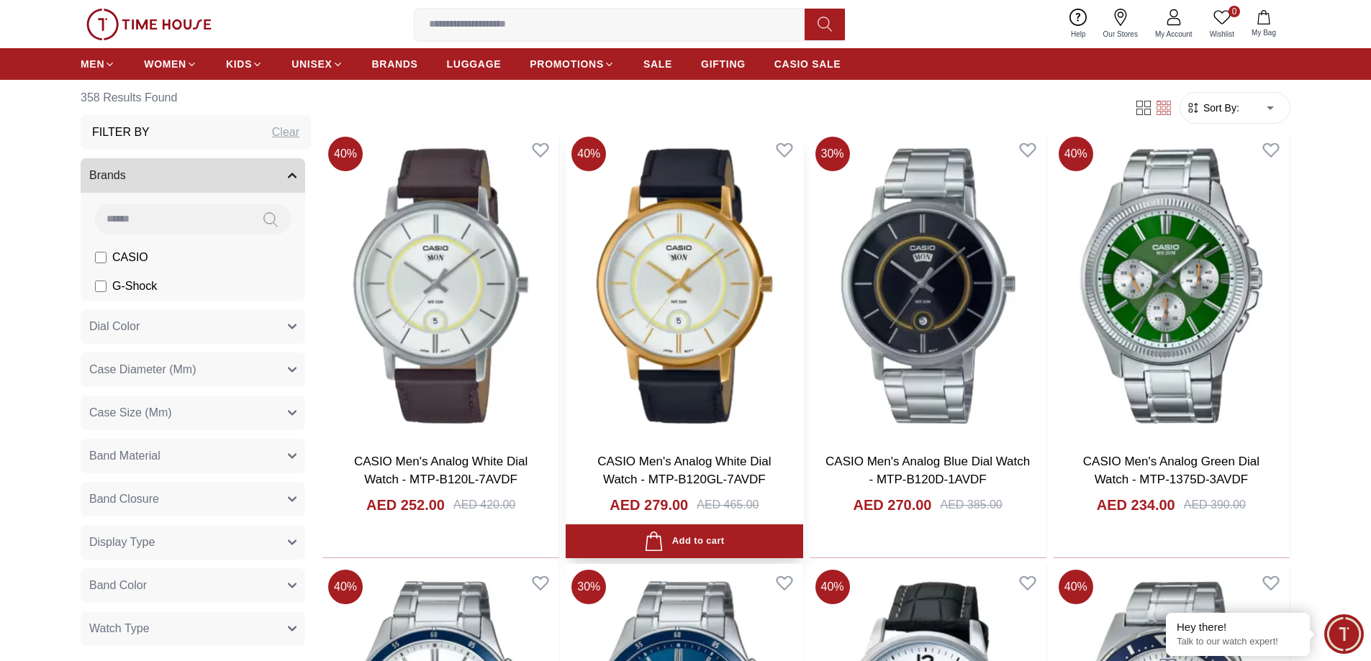
scroll to position [10899, 0]
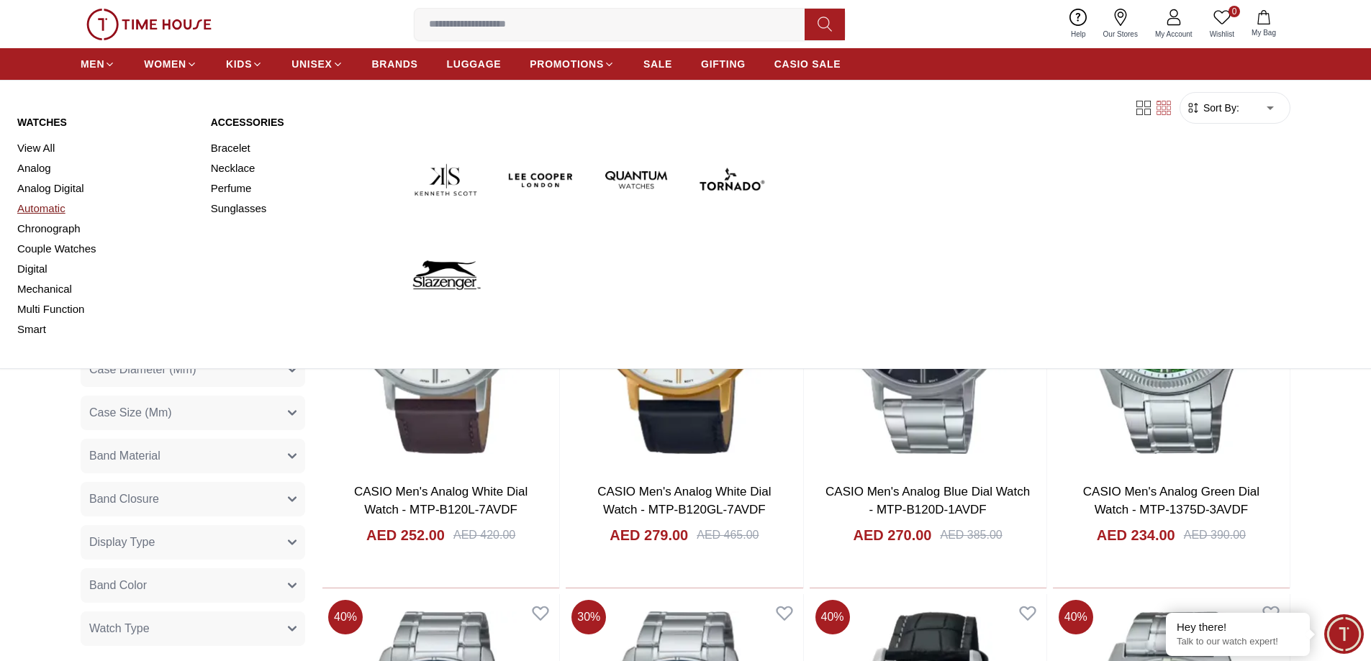
click at [54, 214] on link "Automatic" at bounding box center [105, 209] width 176 height 20
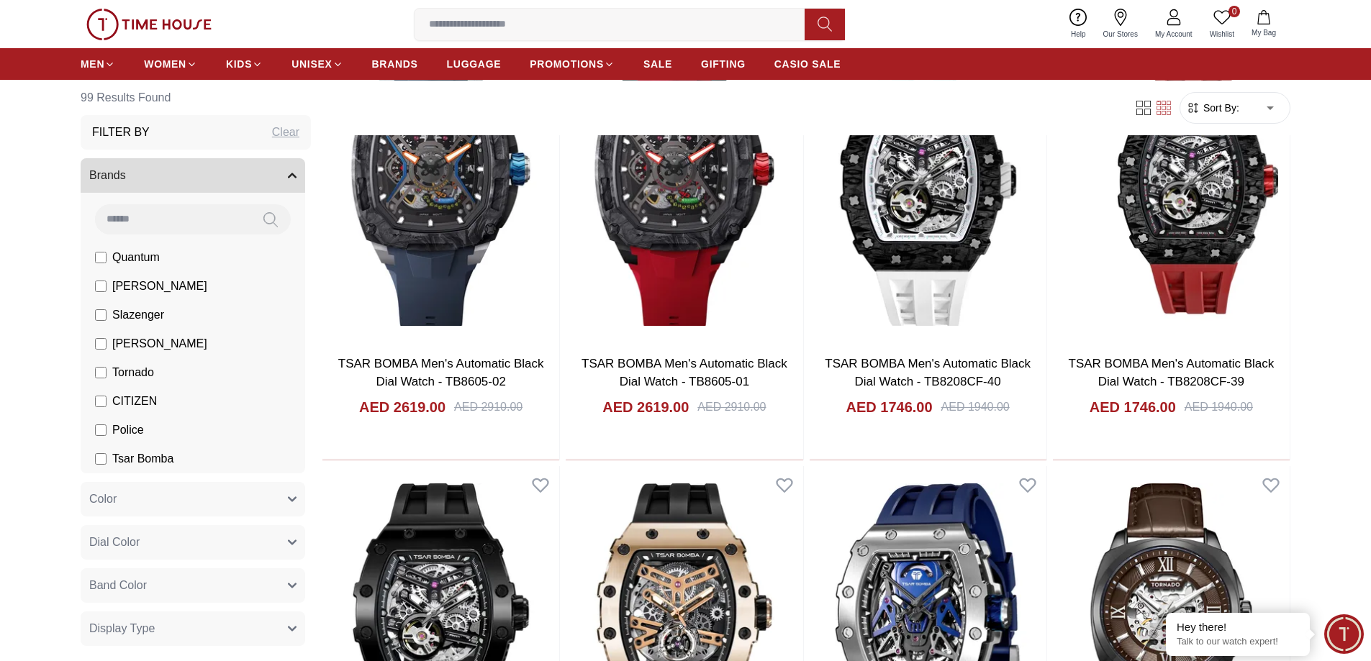
scroll to position [1727, 0]
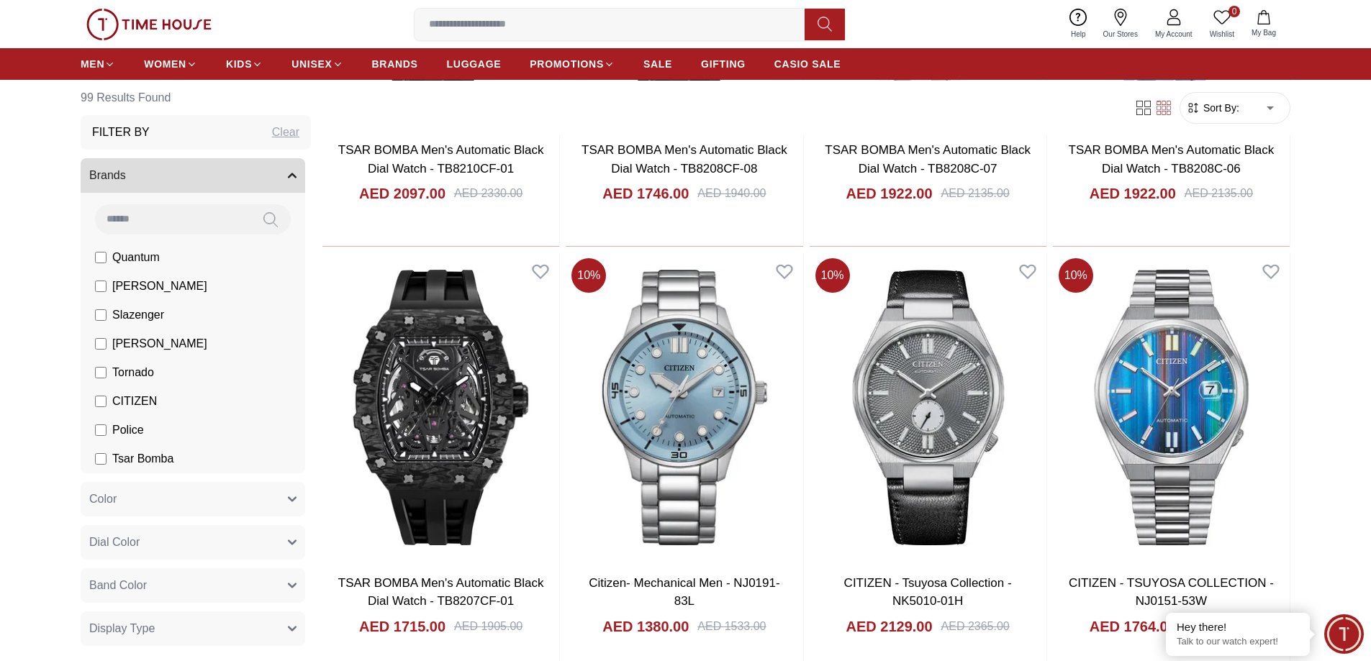
scroll to position [3887, 0]
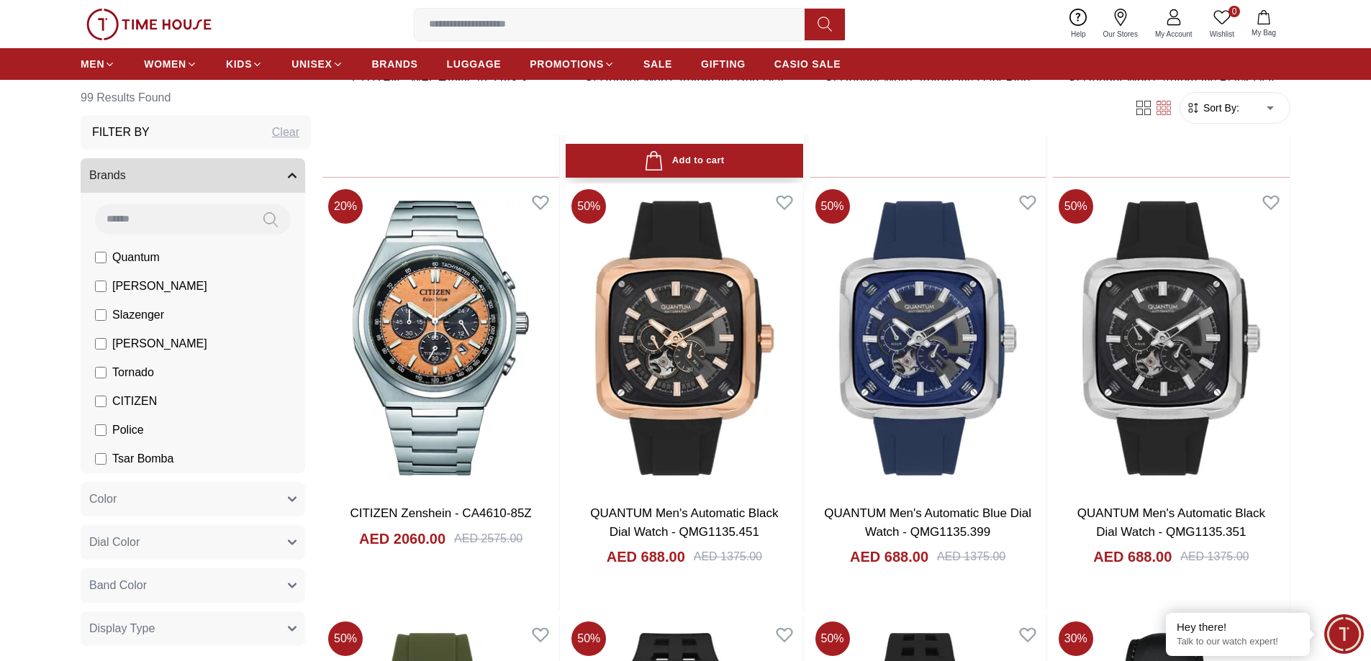
scroll to position [5686, 0]
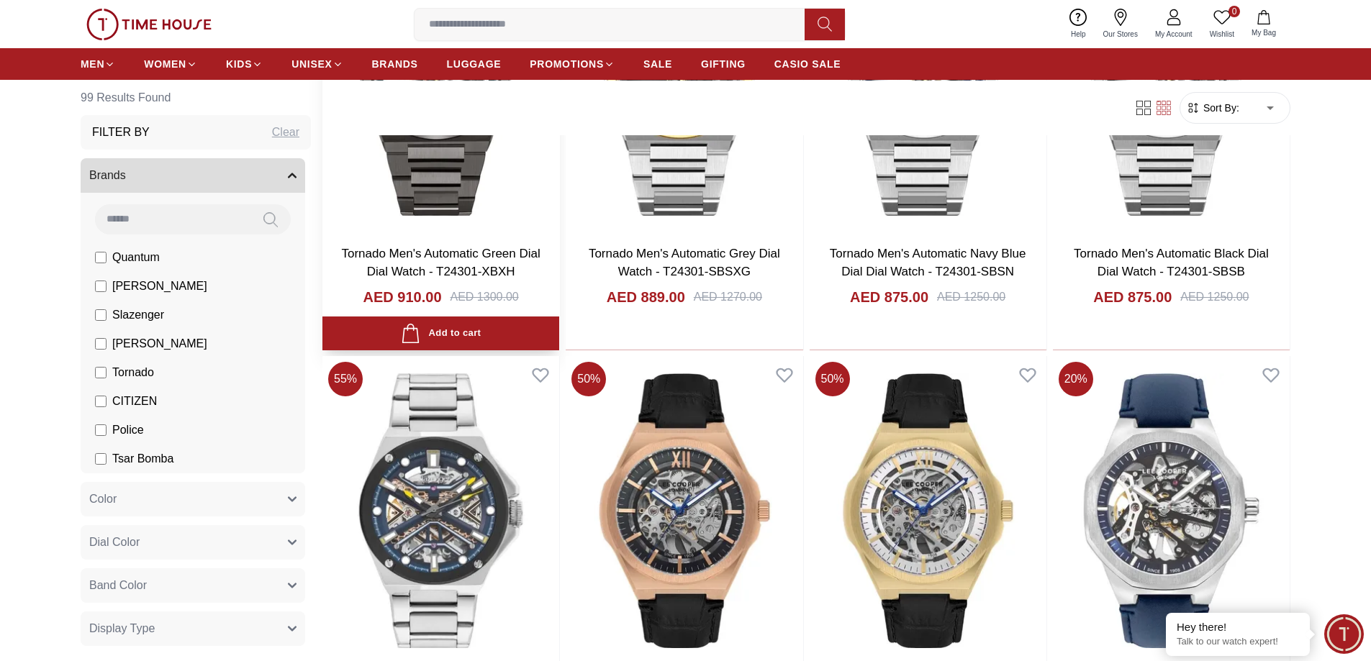
scroll to position [8277, 0]
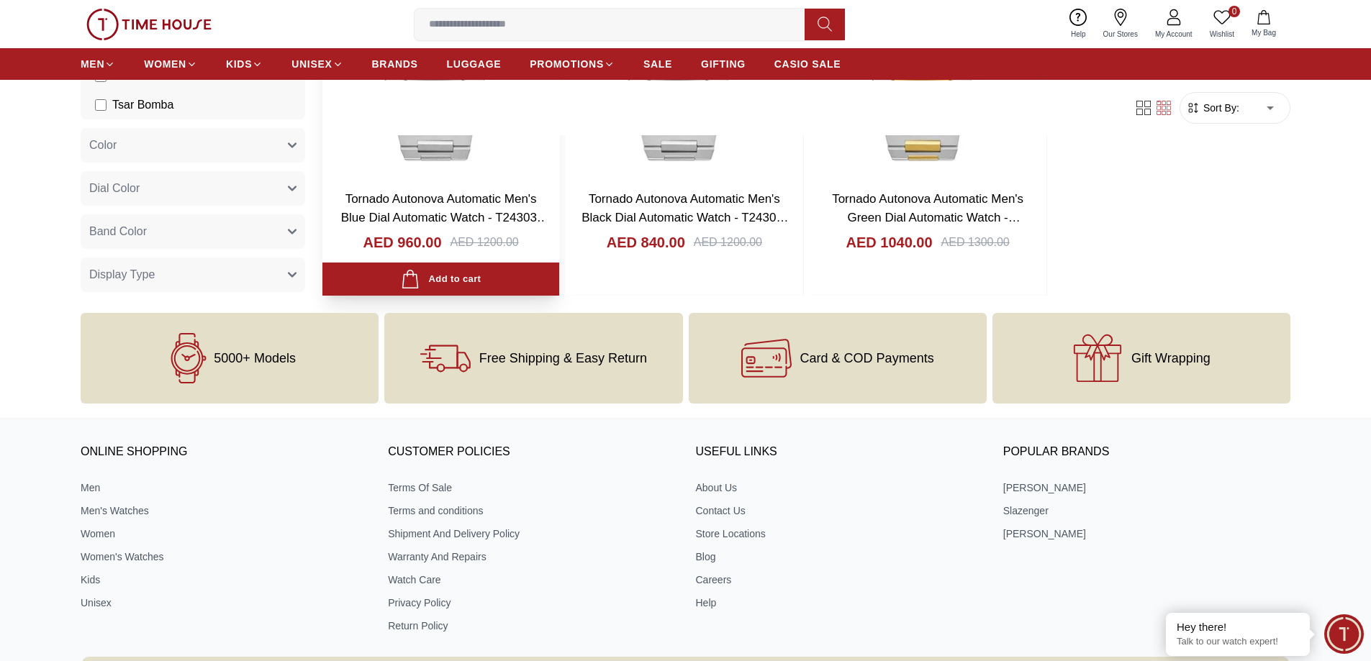
scroll to position [10796, 0]
